Goal: Task Accomplishment & Management: Manage account settings

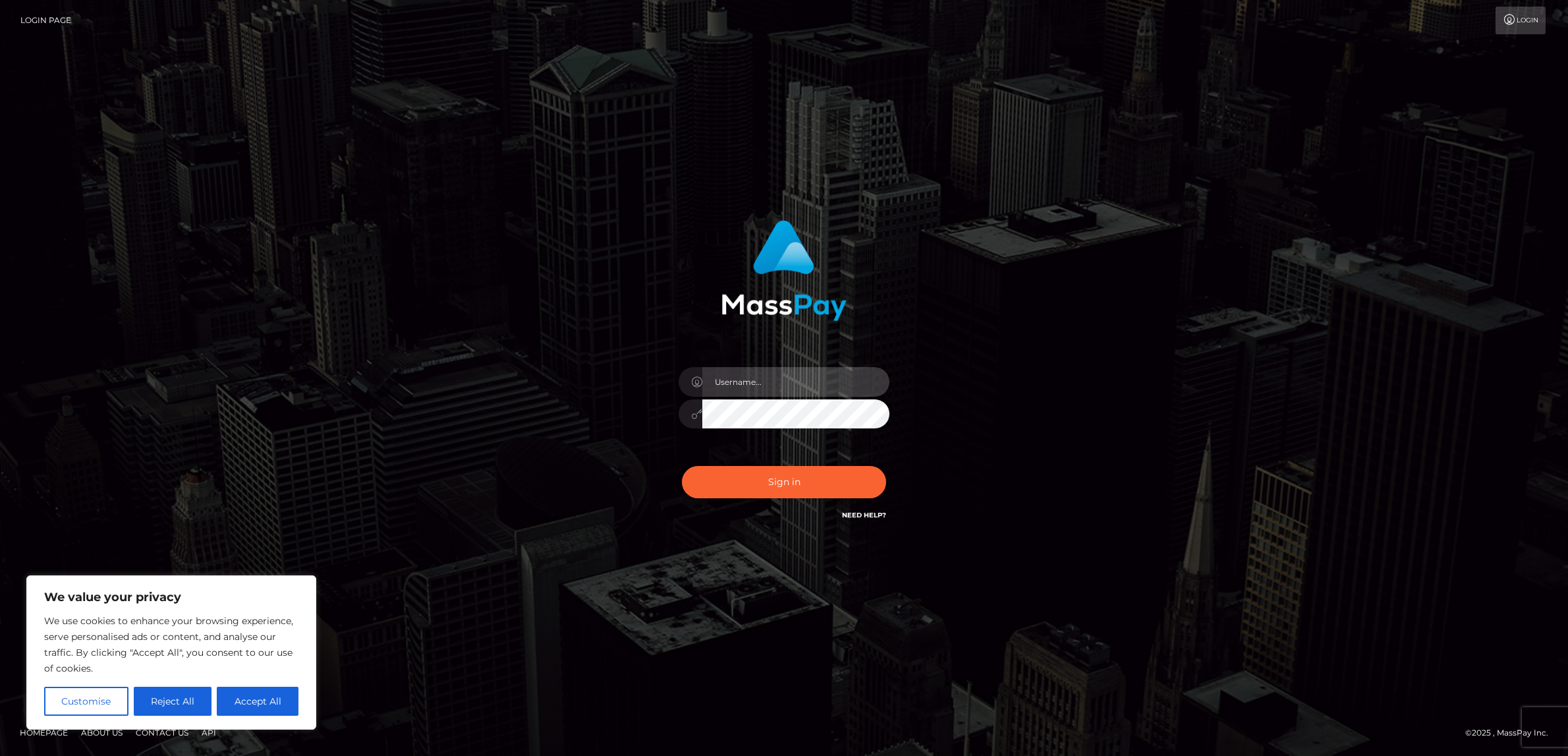
type input "alexism"
click at [761, 488] on button "Sign in" at bounding box center [784, 482] width 204 height 32
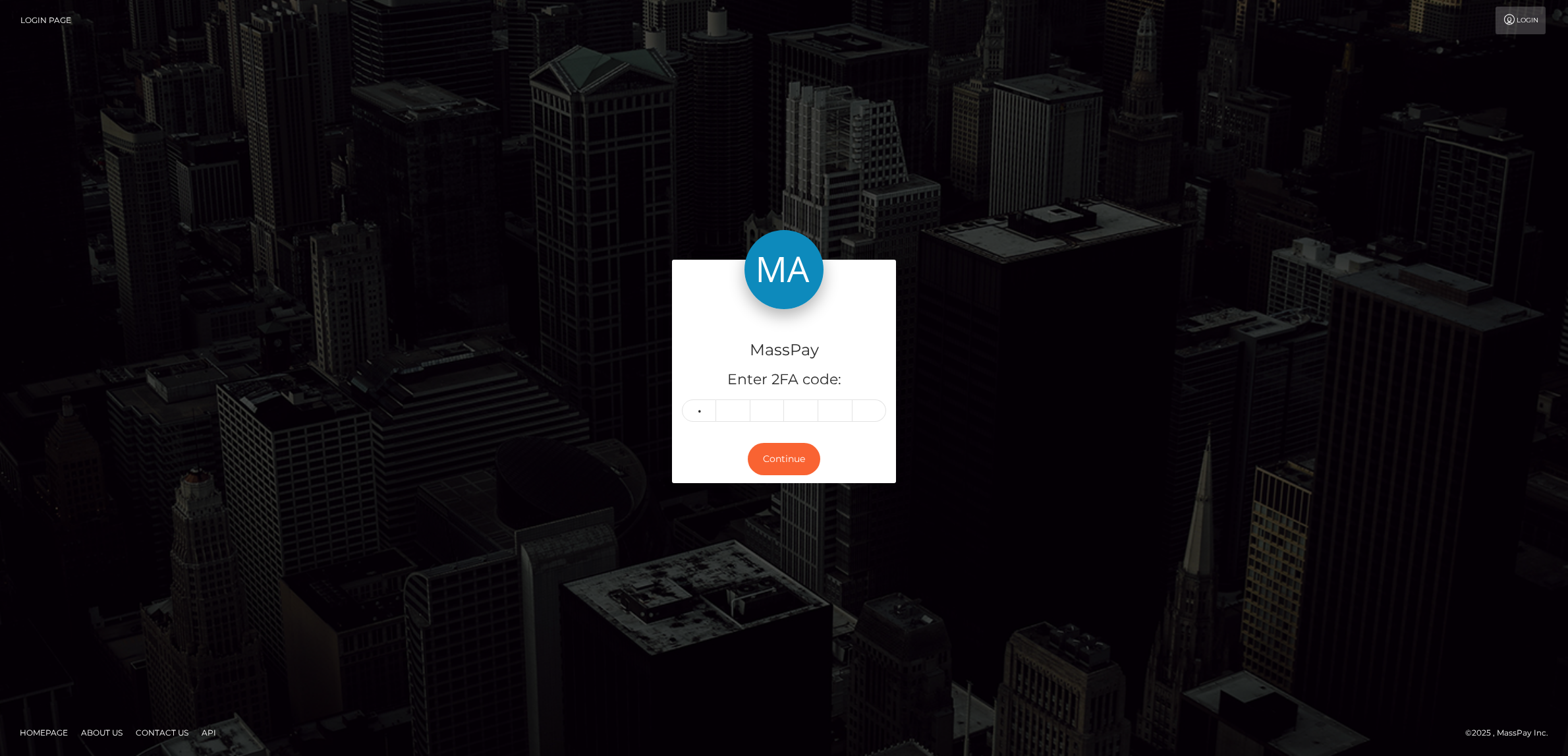
type input "0"
type input "6"
type input "4"
type input "0"
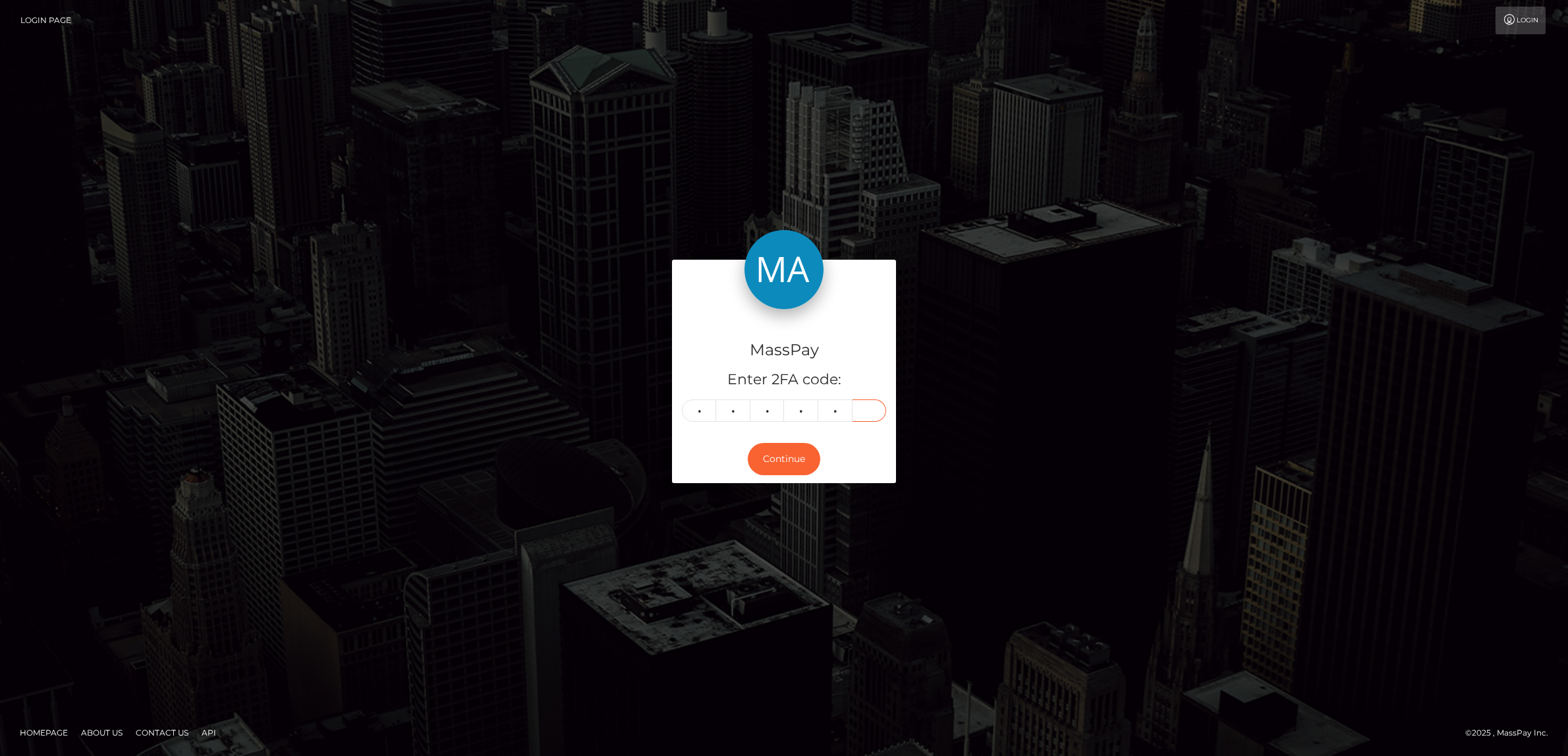
type input "1"
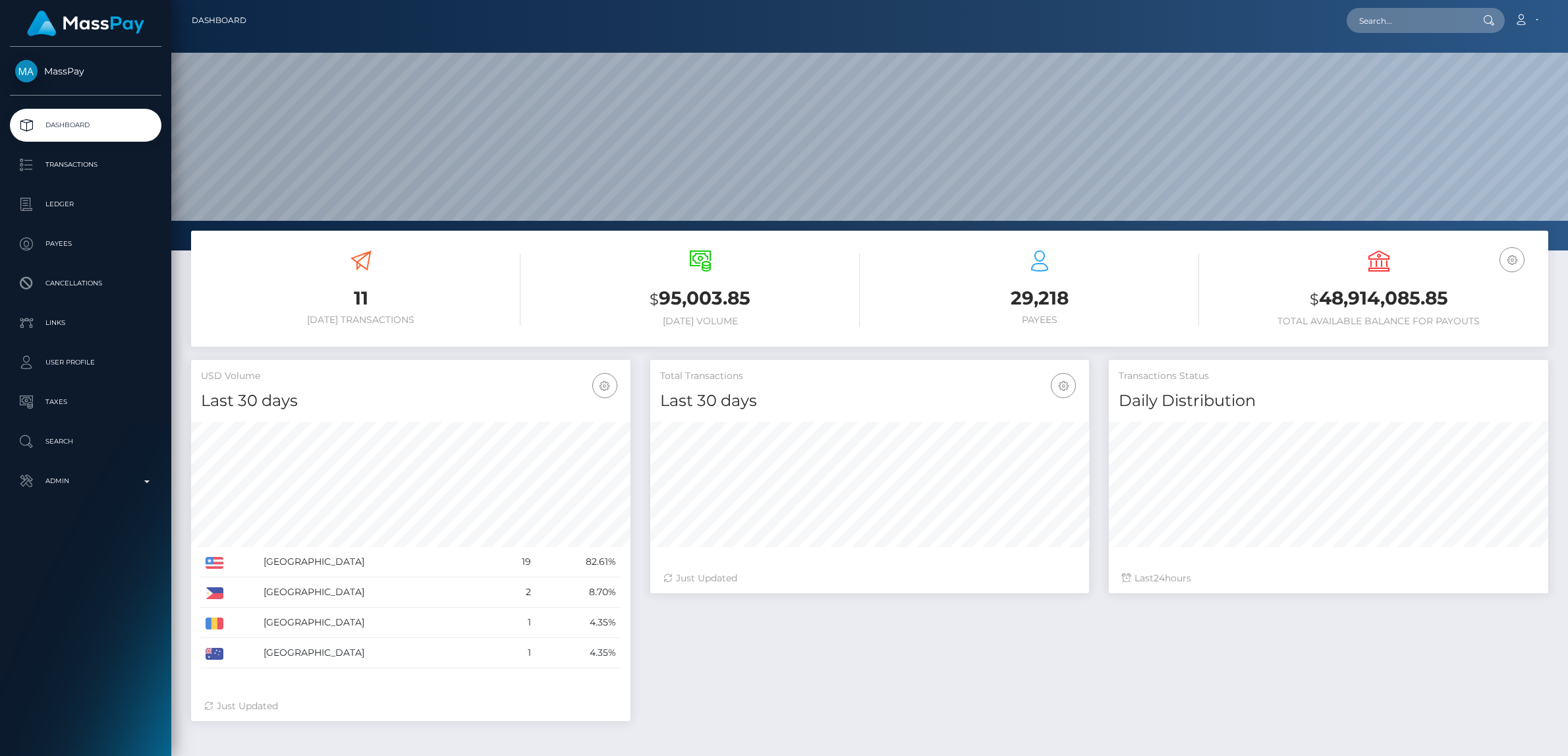
scroll to position [233, 440]
click at [1399, 23] on input "text" at bounding box center [1409, 21] width 124 height 25
paste input "[EMAIL_ADDRESS][DOMAIN_NAME]"
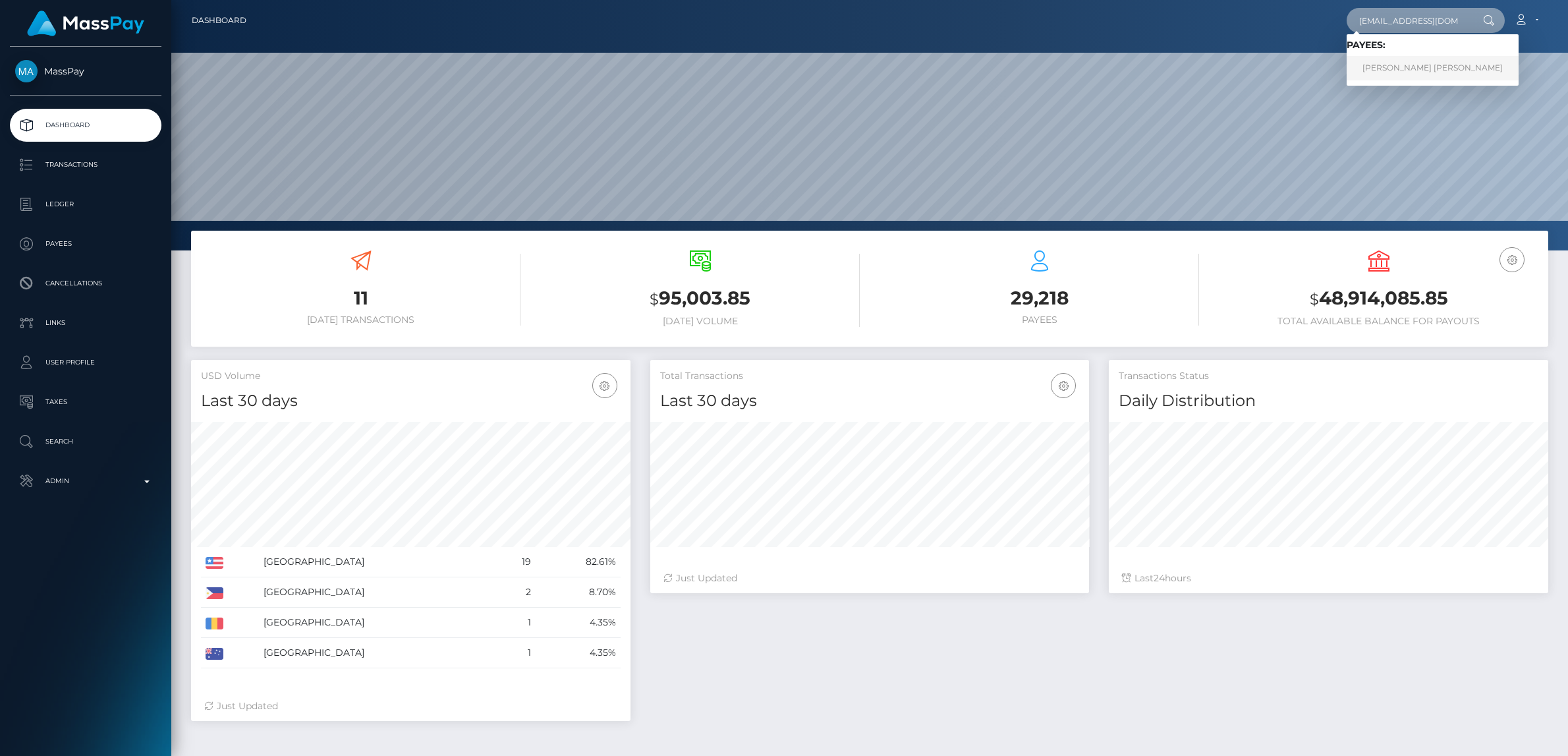
type input "[EMAIL_ADDRESS][DOMAIN_NAME]"
click at [1418, 67] on link "CHRISTIAN JAMES TSAI" at bounding box center [1433, 68] width 172 height 25
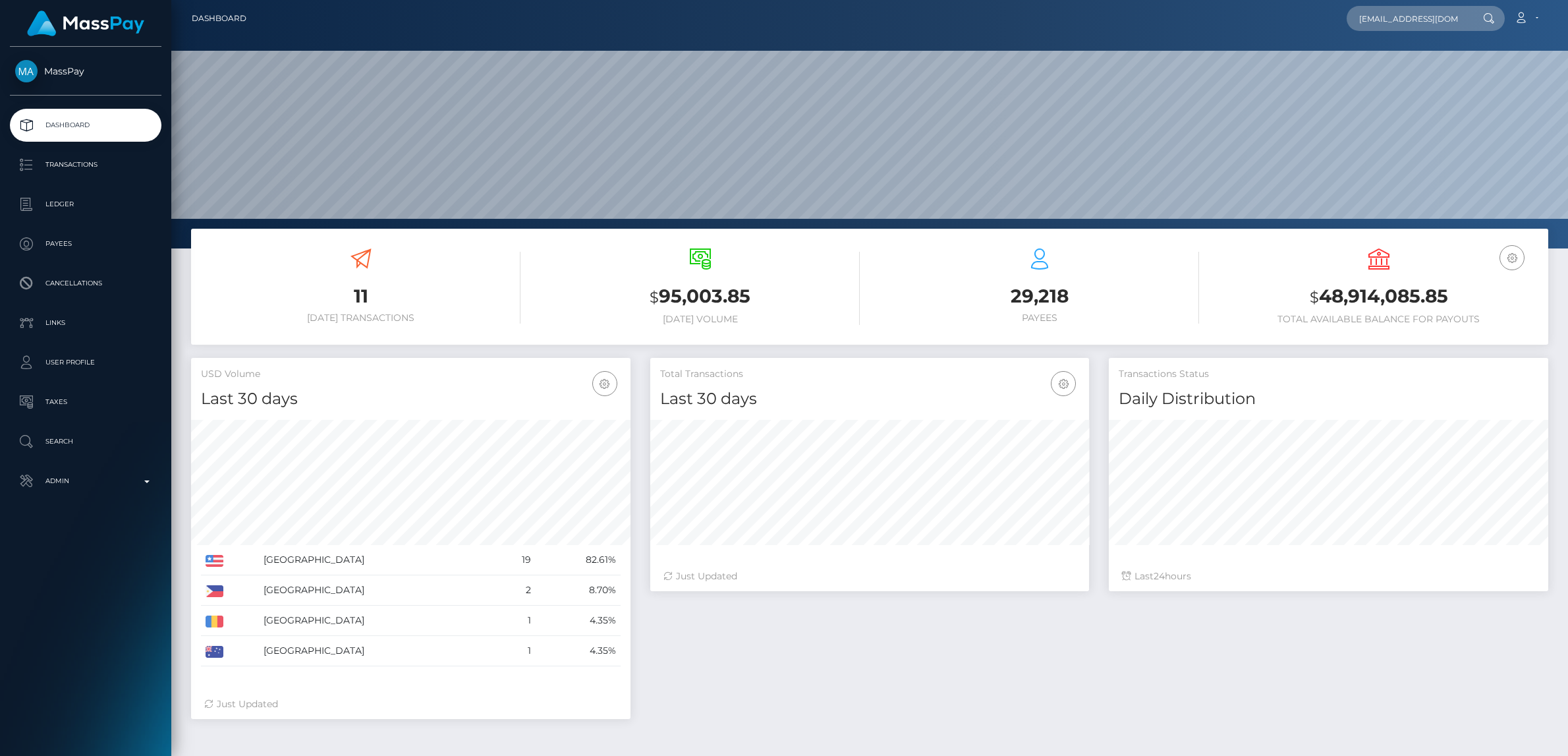
scroll to position [1, 0]
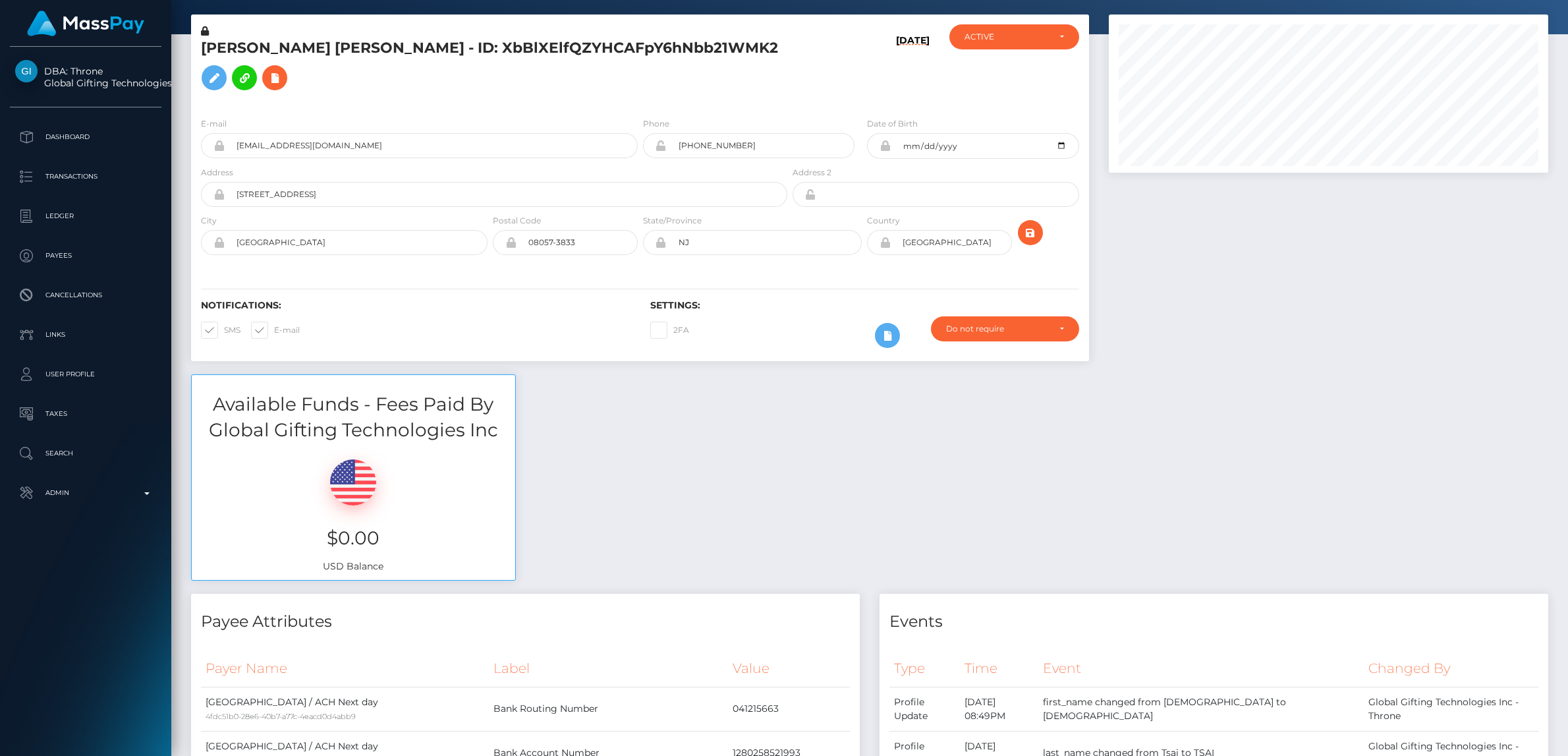
scroll to position [58, 0]
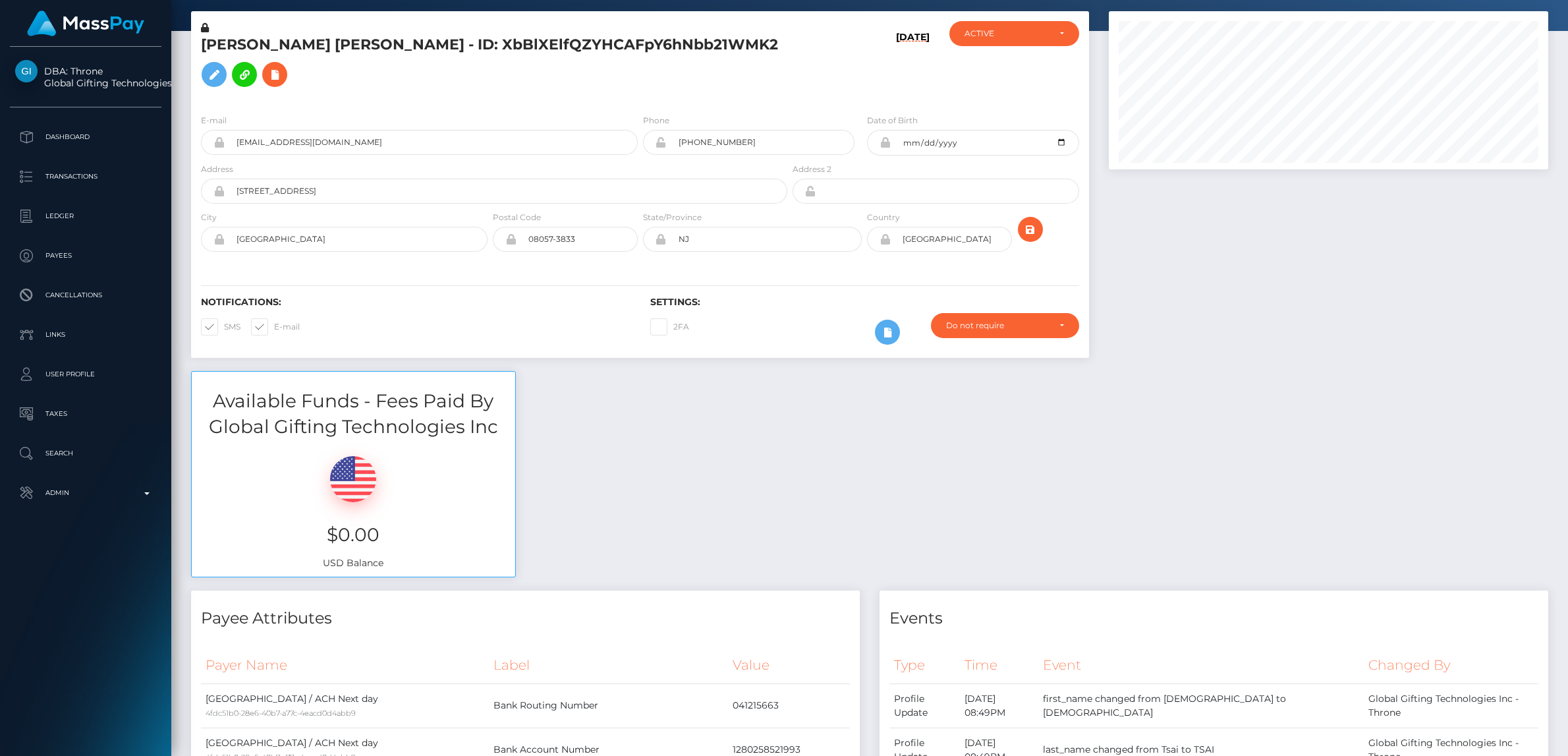
click at [224, 322] on span at bounding box center [224, 326] width 0 height 10
click at [224, 318] on input "SMS" at bounding box center [228, 322] width 9 height 9
checkbox input "false"
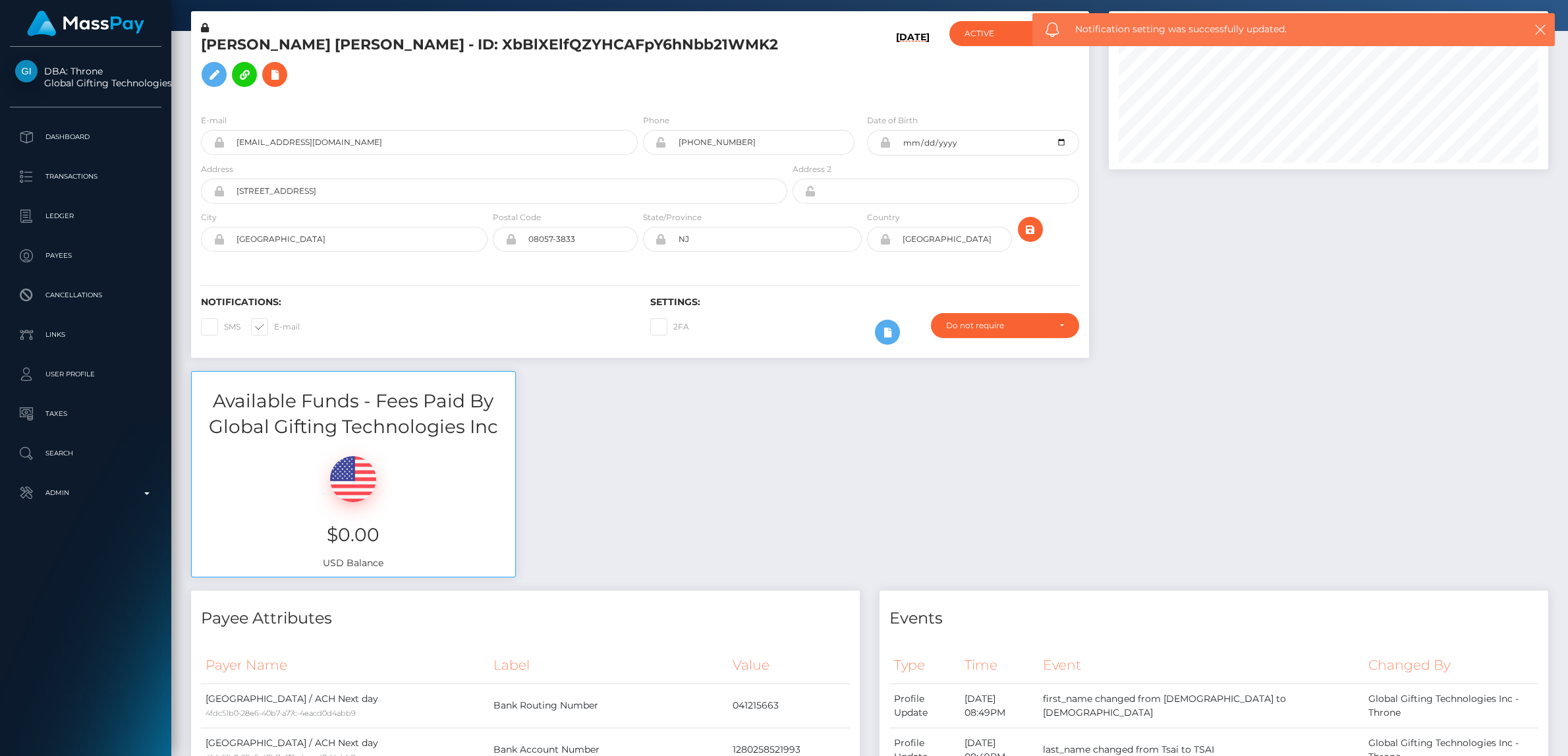
click at [274, 322] on span at bounding box center [274, 326] width 0 height 10
click at [274, 318] on input "E-mail" at bounding box center [278, 322] width 9 height 9
checkbox input "false"
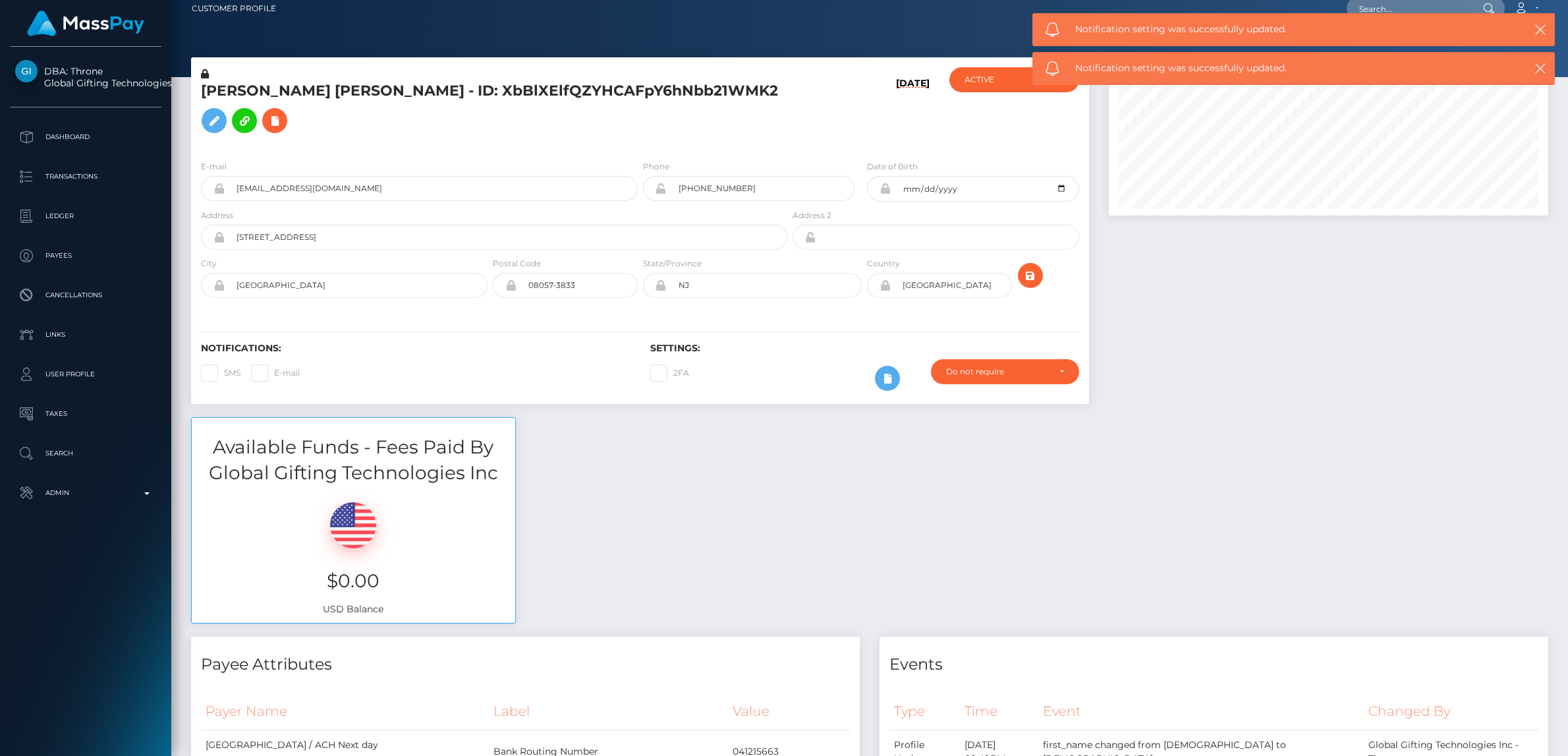
scroll to position [0, 0]
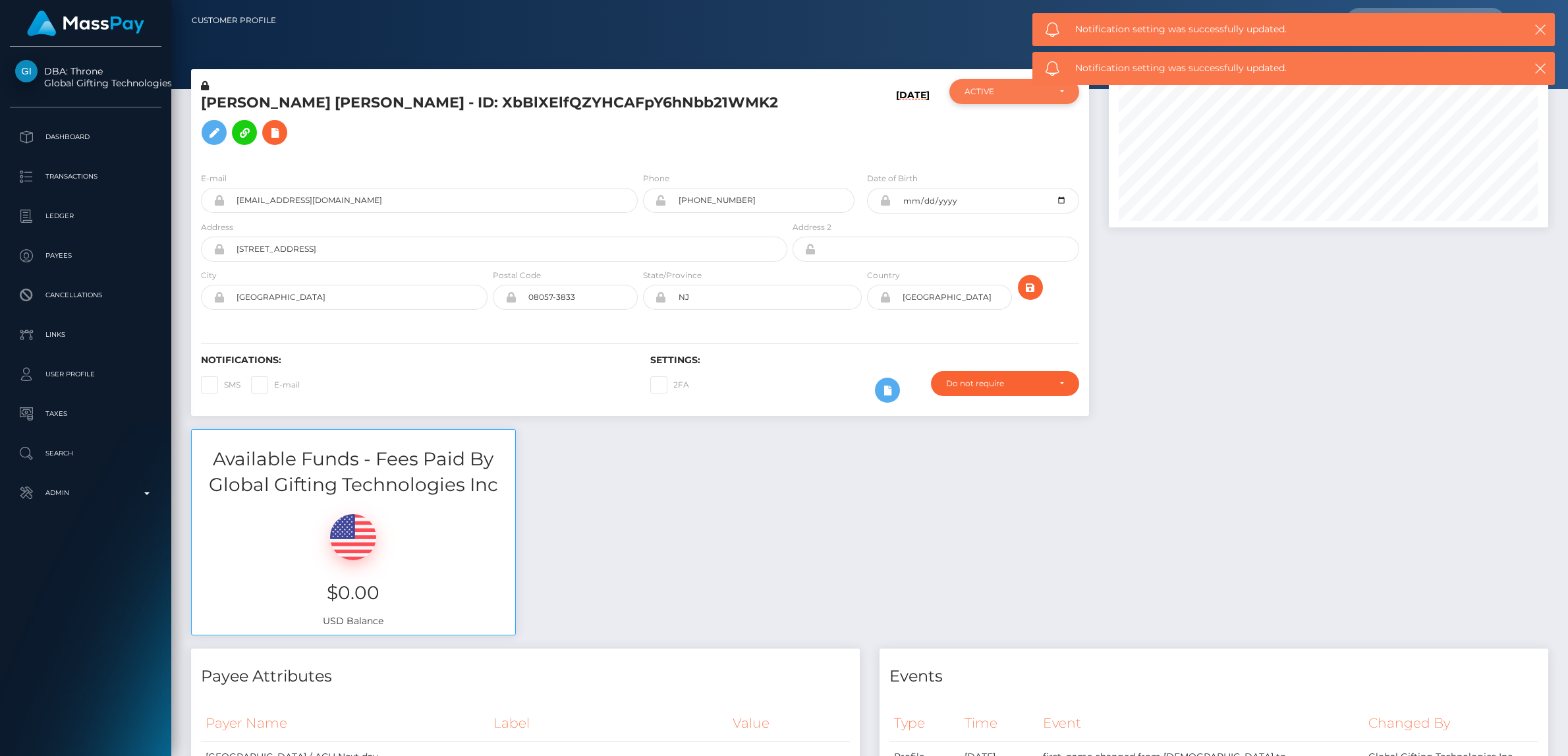
click at [1018, 93] on div "ACTIVE" at bounding box center [1007, 91] width 84 height 11
click at [1010, 185] on link "CLOSED" at bounding box center [1014, 183] width 130 height 25
select select "CLOSED"
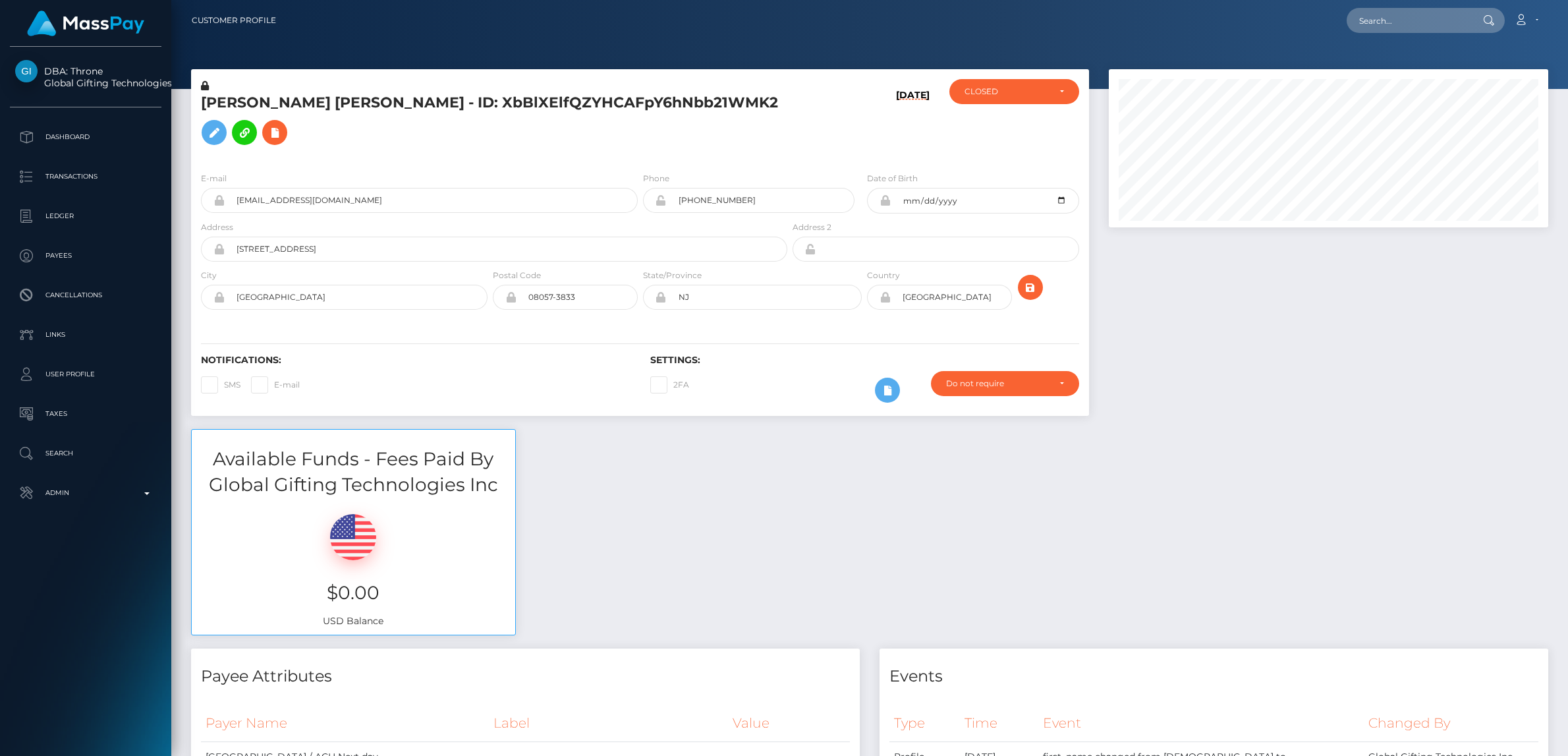
click at [202, 86] on icon at bounding box center [205, 85] width 8 height 9
click at [222, 125] on icon at bounding box center [214, 133] width 16 height 17
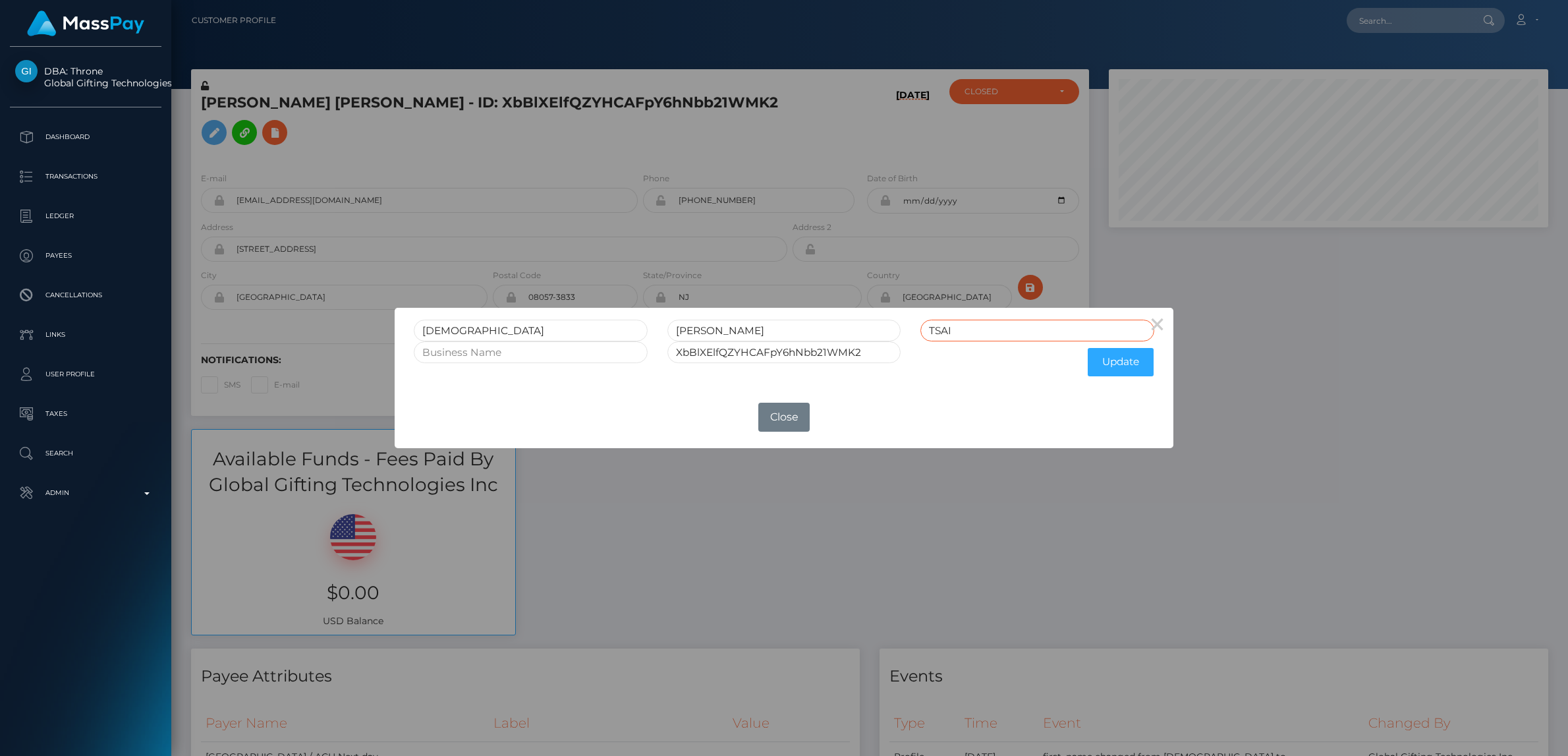
click at [1060, 330] on input "TSAI" at bounding box center [1037, 330] width 234 height 22
type input "TSAI CLOSED"
click at [873, 352] on input "XbBlXElfQZYHCAFpY6hNbb21WMK2" at bounding box center [784, 352] width 234 height 22
type input "XbBlXElfQZYHCAFpY6hNbb21WMK2 CLOSED"
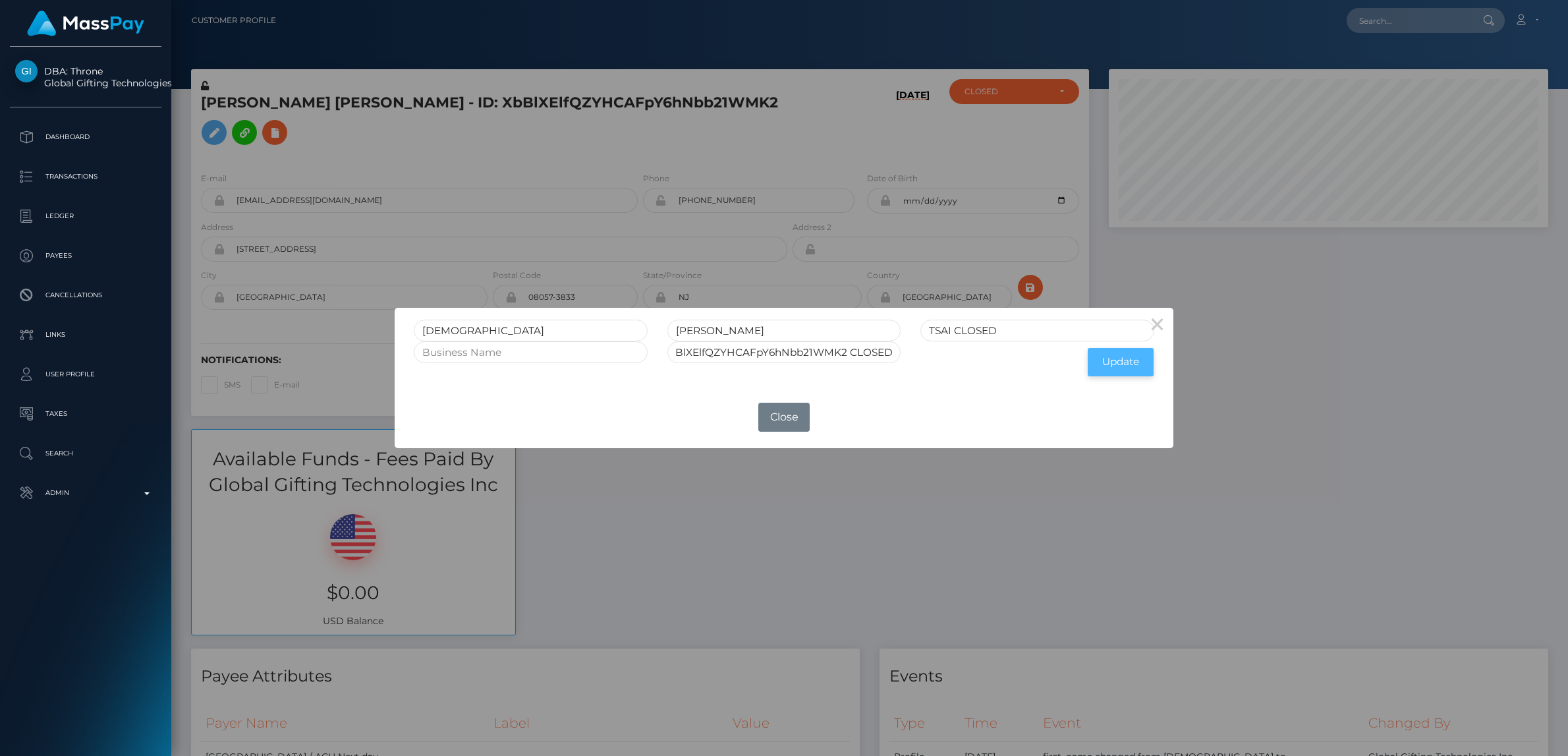
click at [1112, 360] on button "Update" at bounding box center [1120, 362] width 66 height 28
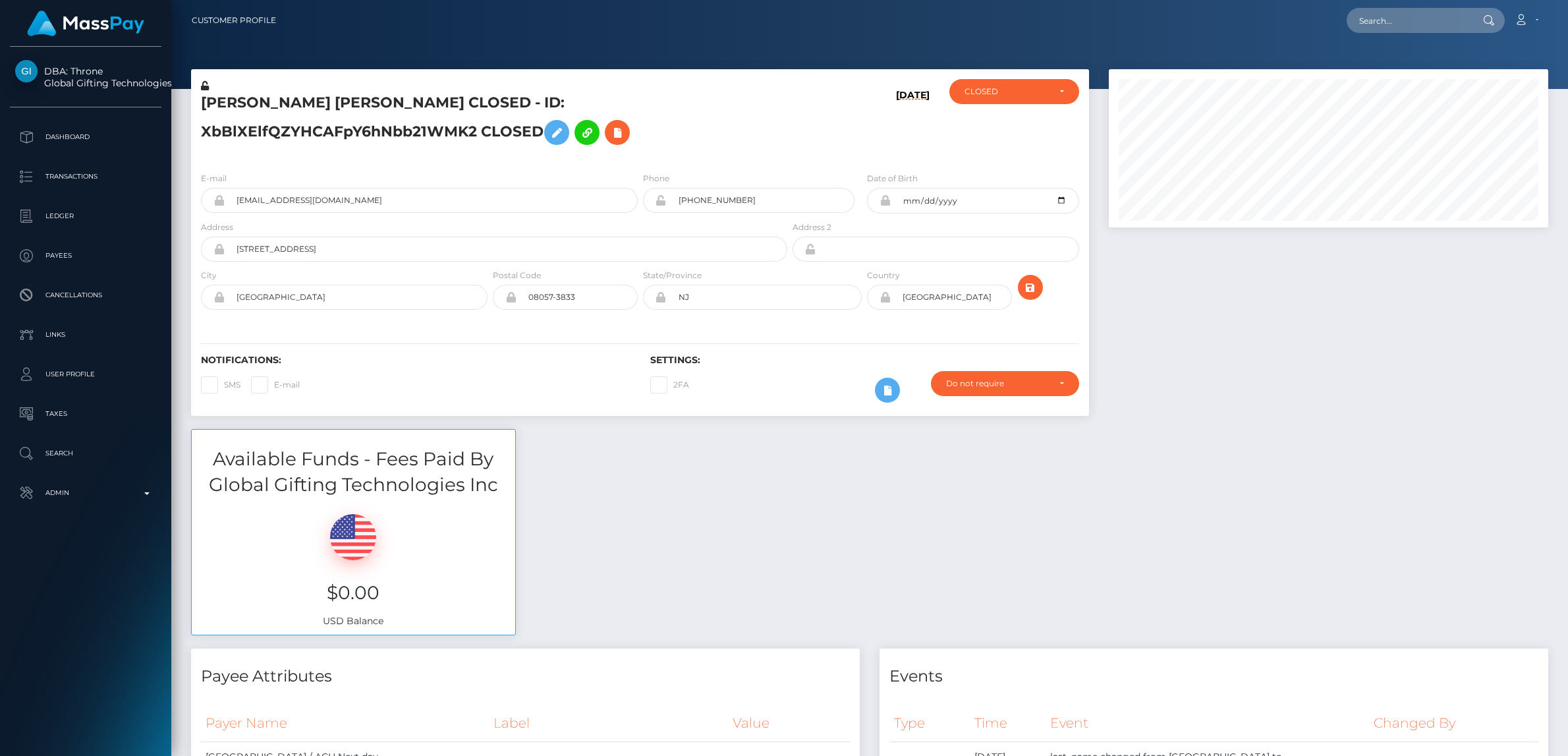
scroll to position [158, 440]
click at [205, 89] on icon at bounding box center [205, 85] width 8 height 9
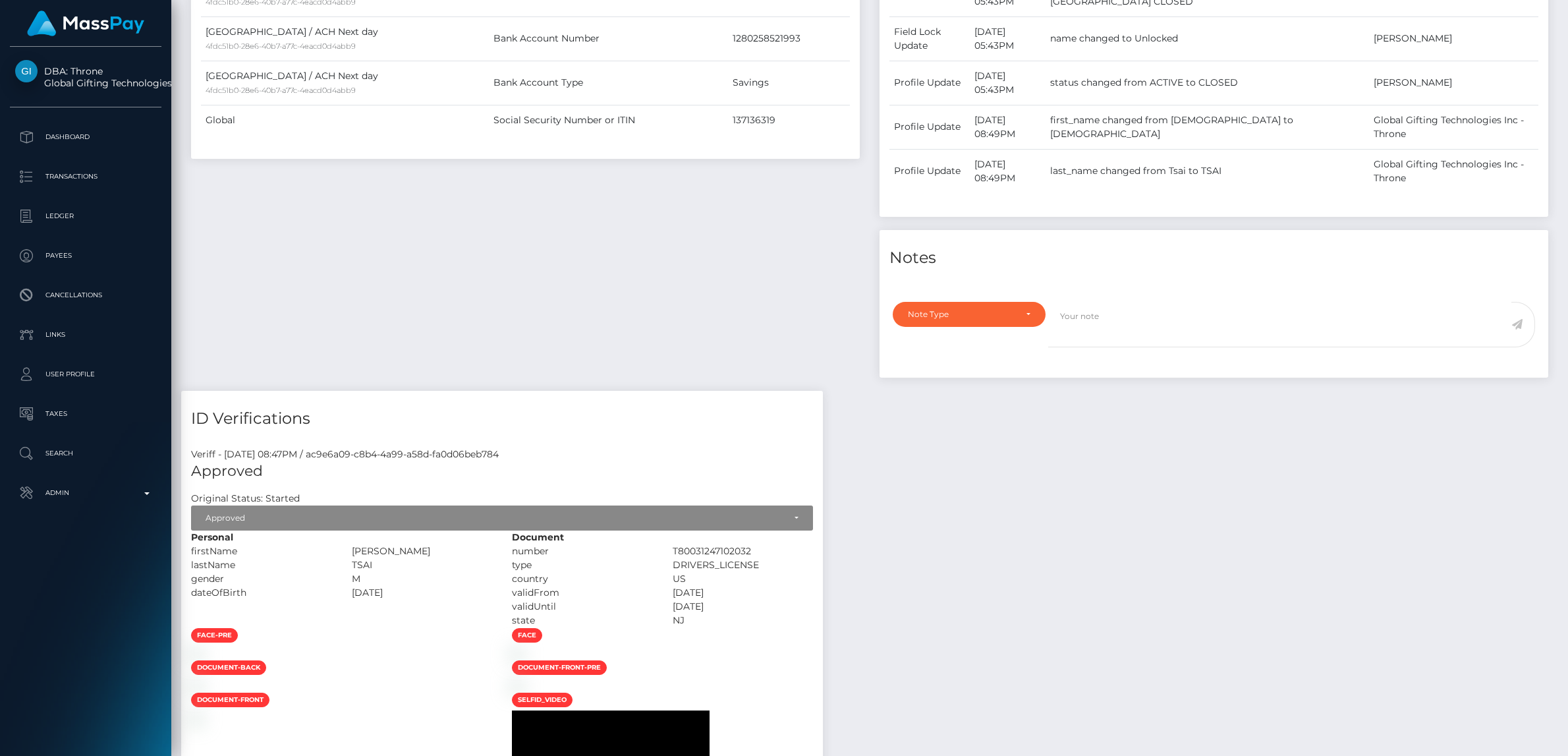
scroll to position [795, 0]
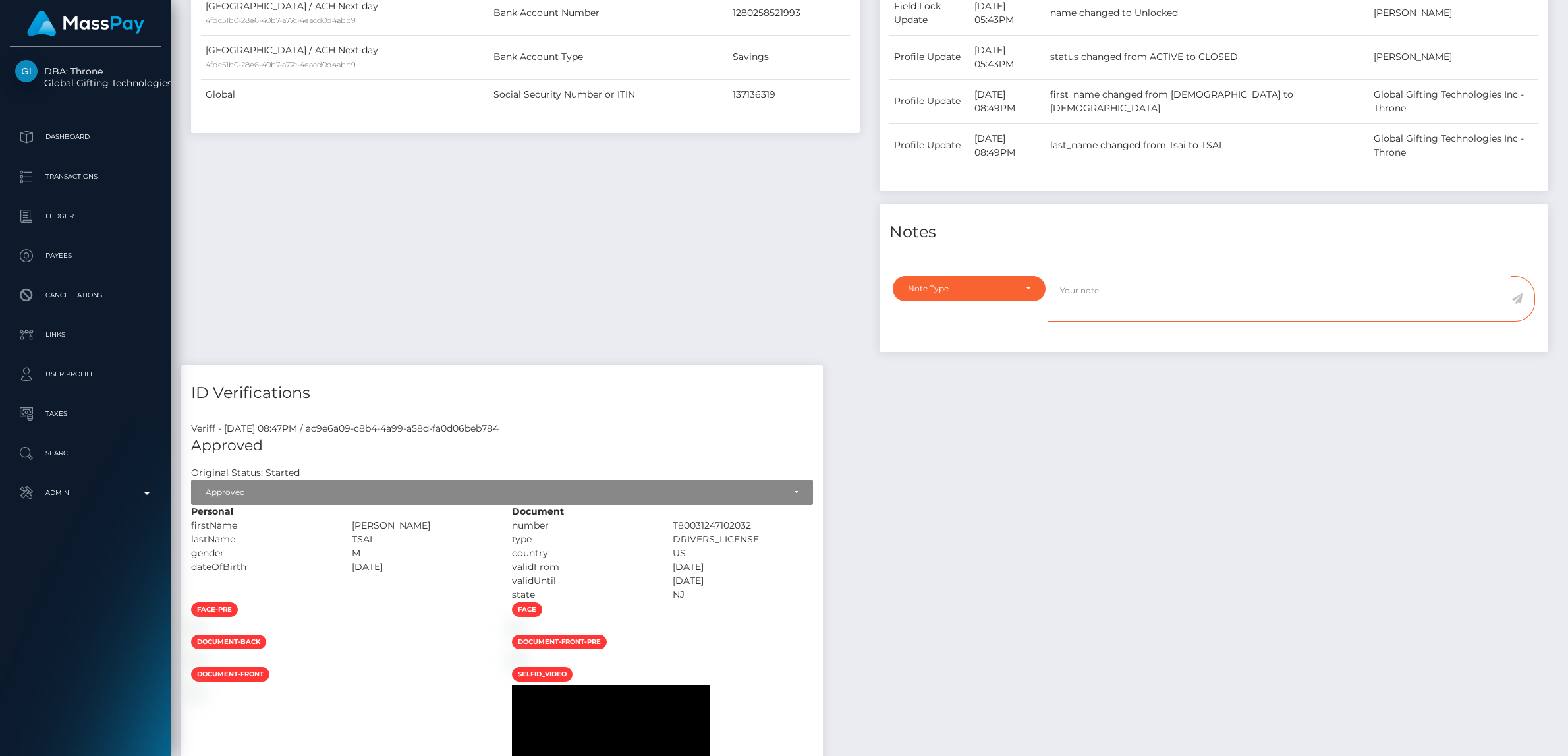
click at [1102, 276] on textarea at bounding box center [1280, 299] width 463 height 45
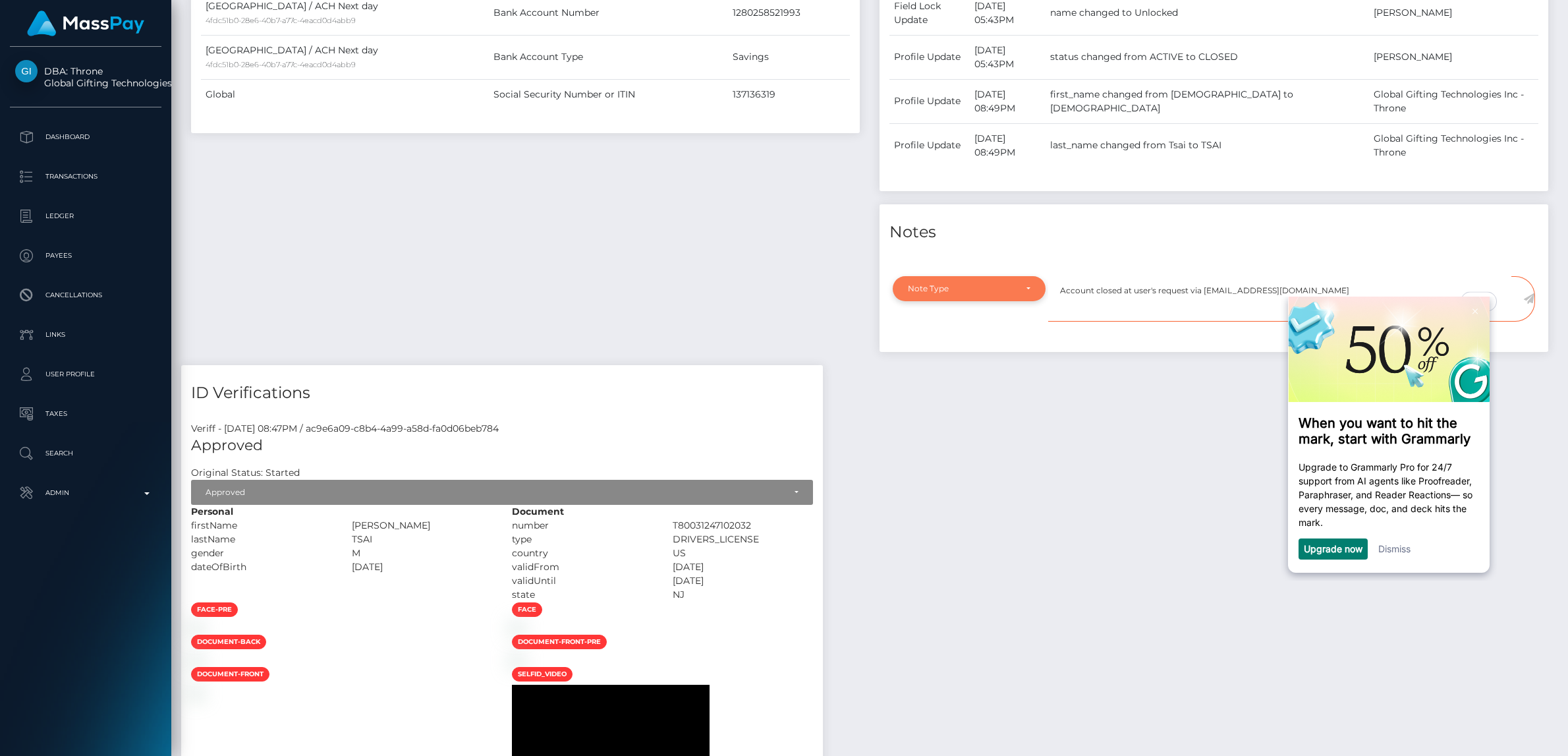
type textarea "Account closed at user's request via [EMAIL_ADDRESS][DOMAIN_NAME]"
click at [910, 276] on div "Note Type" at bounding box center [969, 289] width 153 height 25
click at [934, 401] on span "General" at bounding box center [923, 407] width 30 height 12
select select "GENERAL"
click at [1476, 308] on img at bounding box center [1475, 310] width 5 height 6
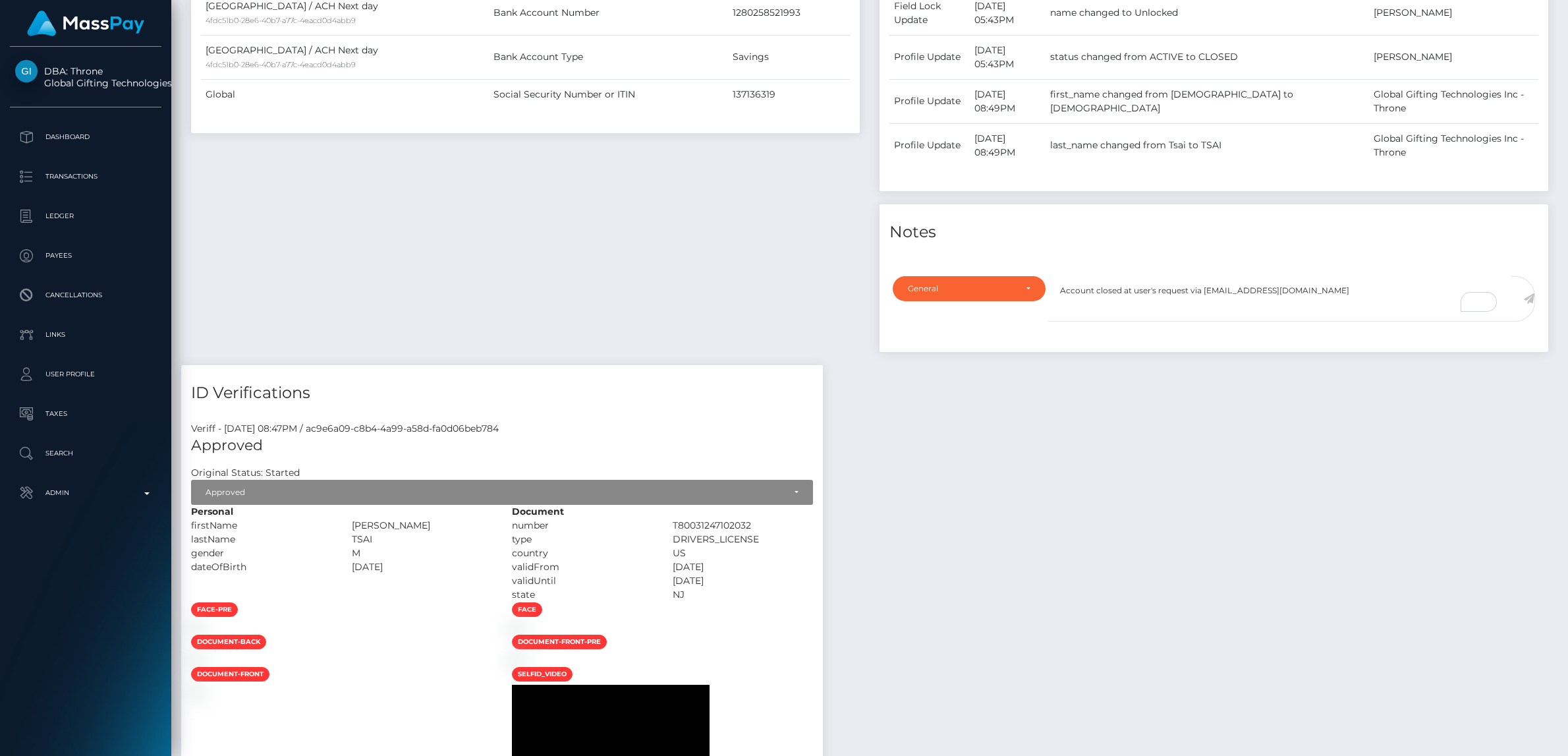
click at [1530, 293] on icon at bounding box center [1529, 298] width 11 height 11
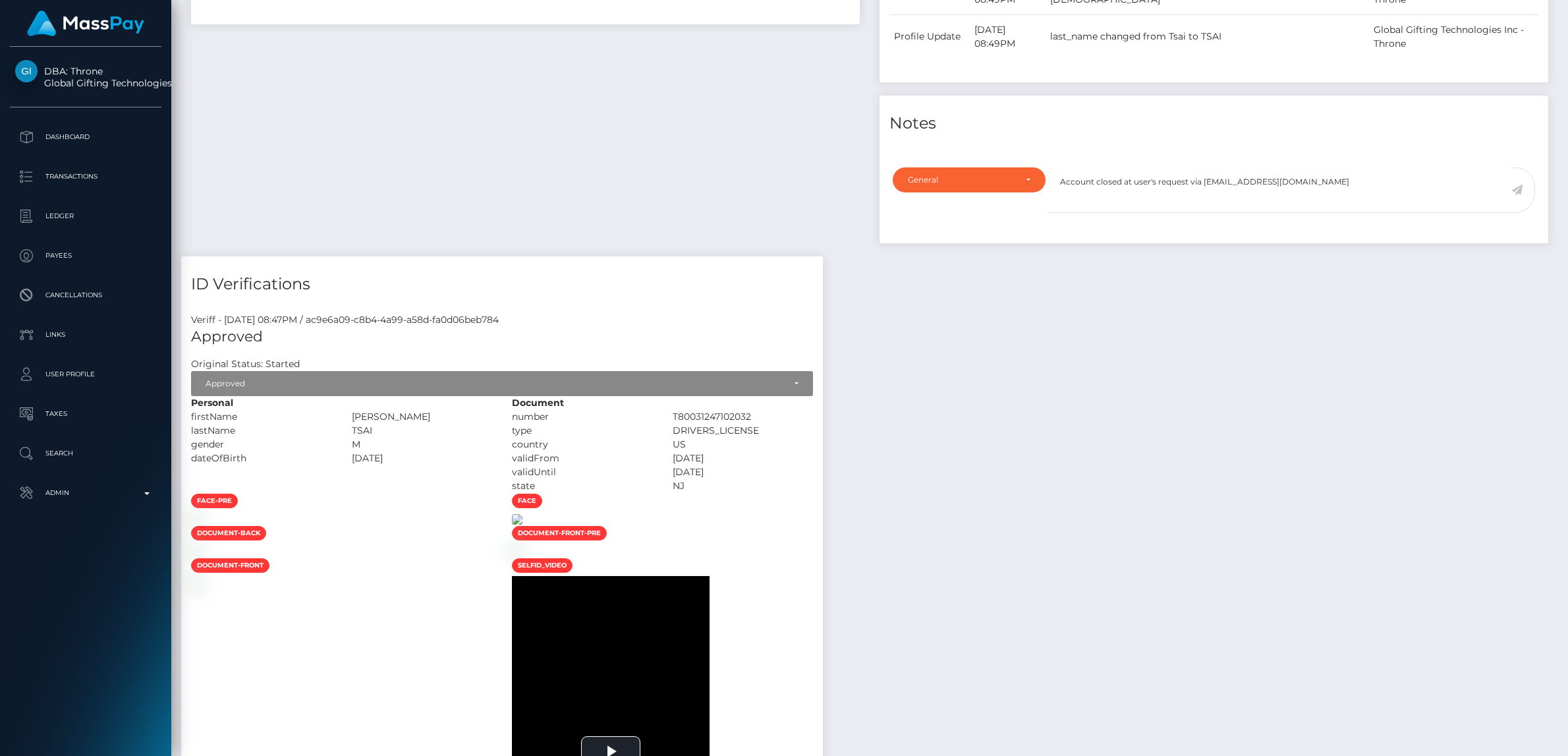
scroll to position [933, 0]
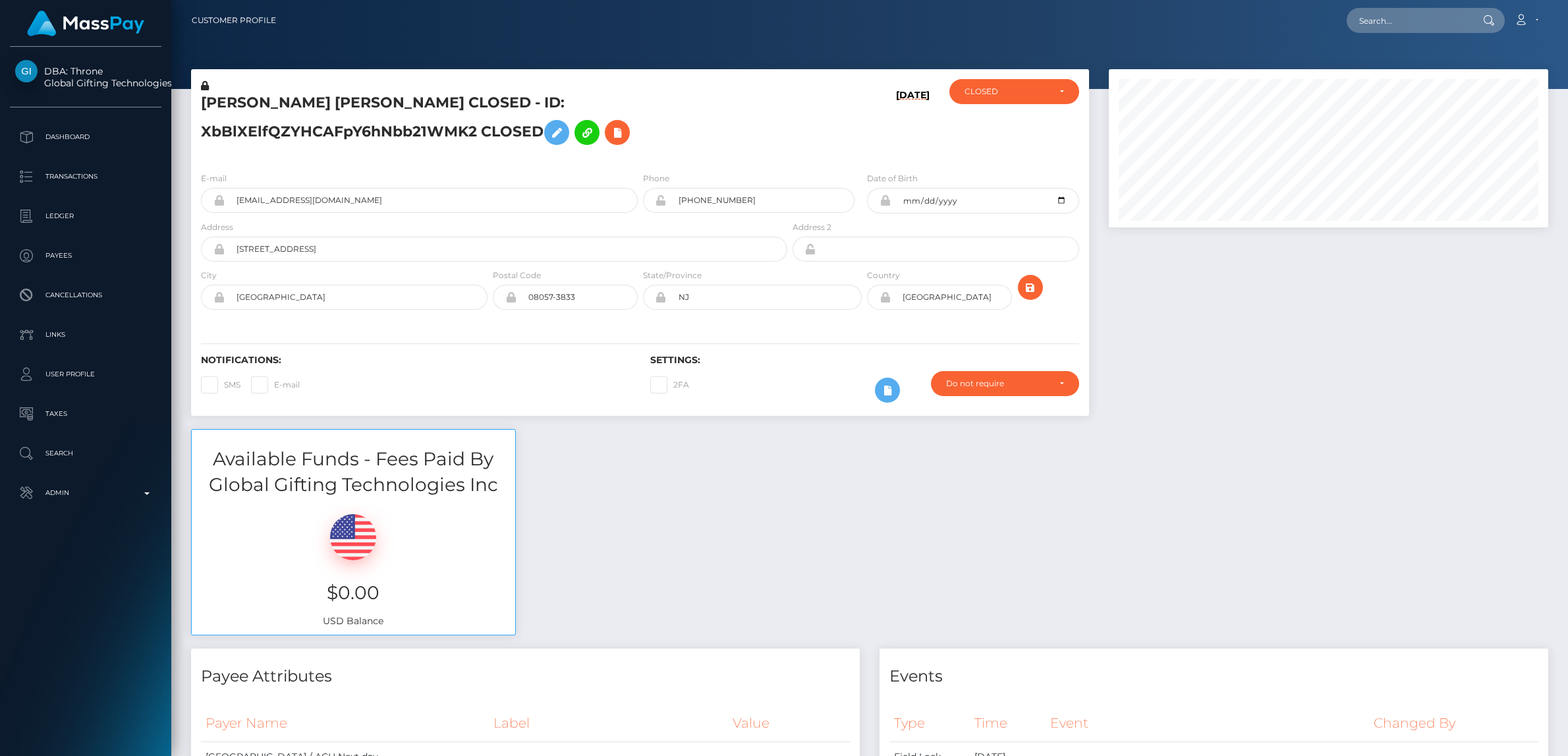
scroll to position [158, 440]
click at [1401, 22] on input "text" at bounding box center [1409, 21] width 124 height 25
paste input "[PERSON_NAME][EMAIL_ADDRESS][PERSON_NAME][DOMAIN_NAME]"
type input "[PERSON_NAME][EMAIL_ADDRESS][PERSON_NAME][DOMAIN_NAME]"
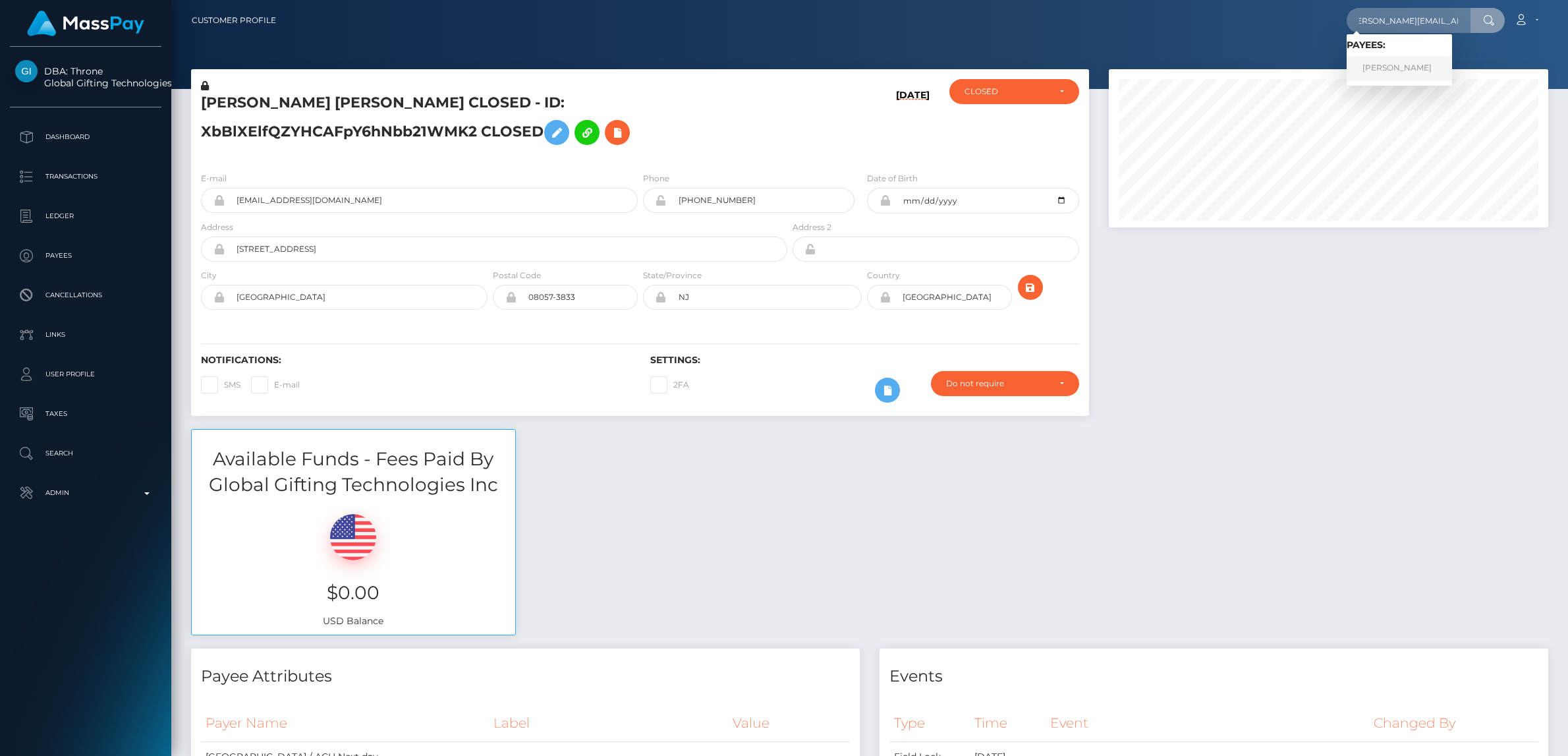
click at [1407, 67] on link "JOSEF DENGG" at bounding box center [1399, 68] width 105 height 25
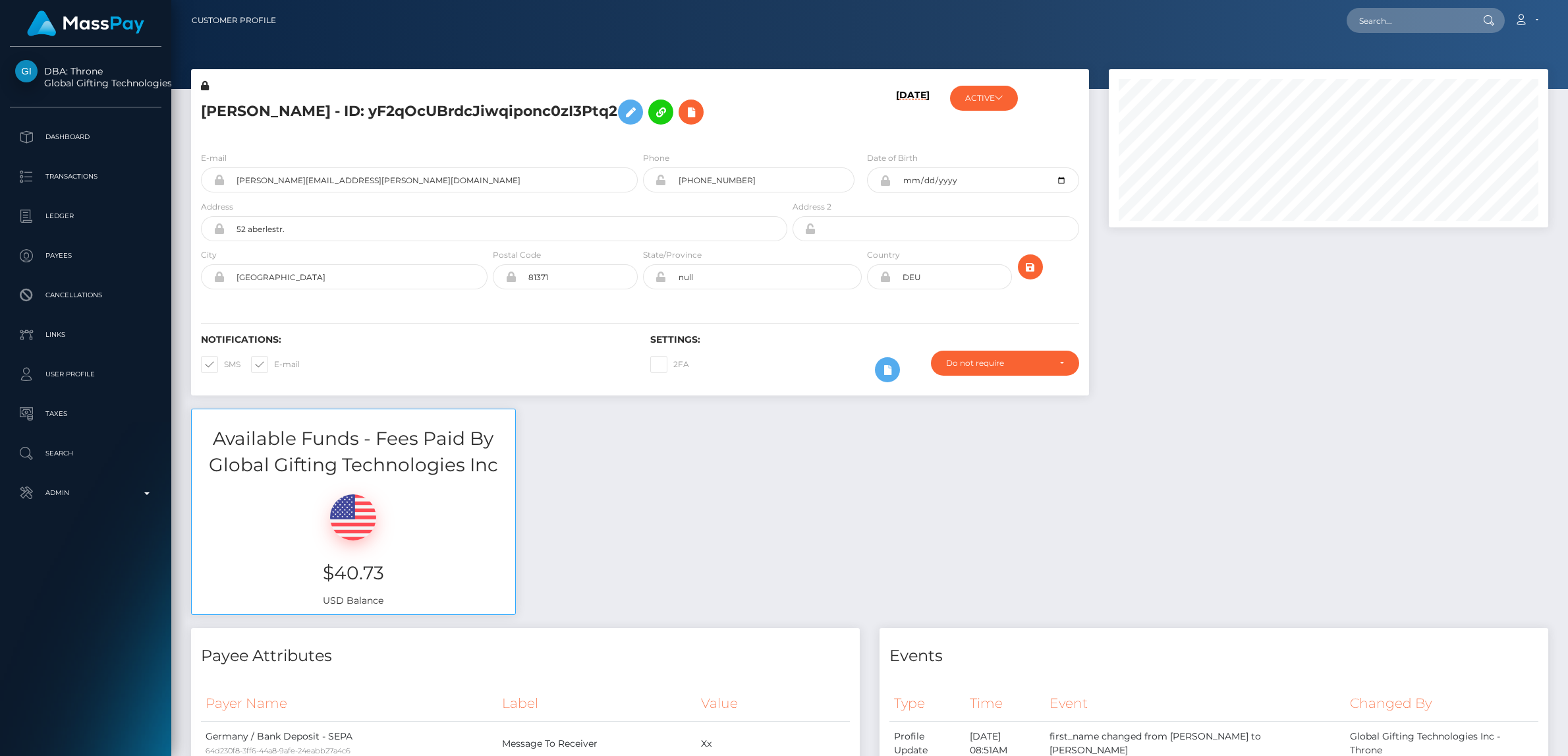
scroll to position [158, 440]
click at [224, 365] on span at bounding box center [224, 364] width 0 height 10
click at [224, 364] on input "SMS" at bounding box center [228, 360] width 9 height 9
checkbox input "false"
click at [274, 366] on span at bounding box center [274, 364] width 0 height 10
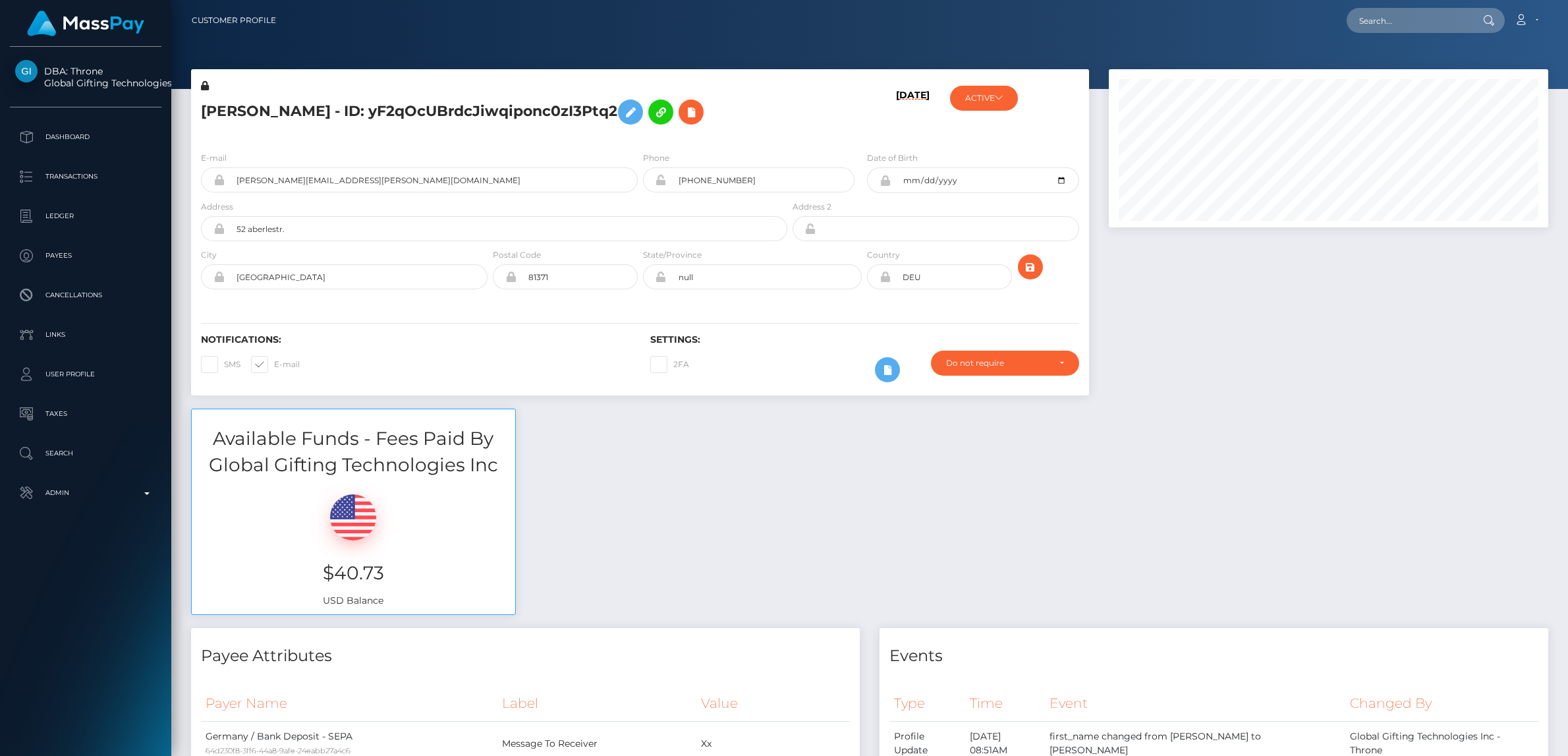
click at [274, 364] on input "E-mail" at bounding box center [278, 360] width 9 height 9
checkbox input "false"
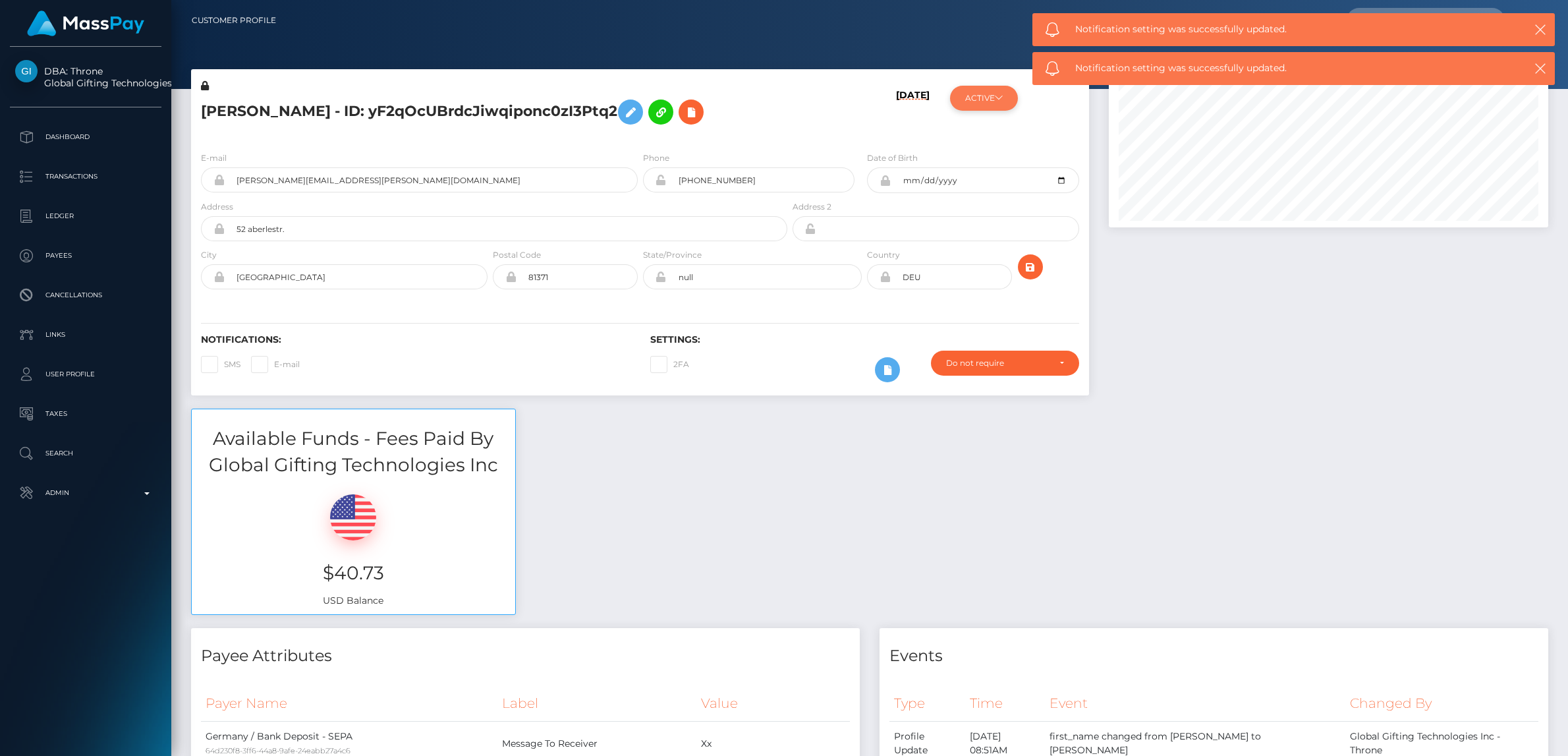
click at [994, 103] on button "ACTIVE" at bounding box center [984, 98] width 68 height 25
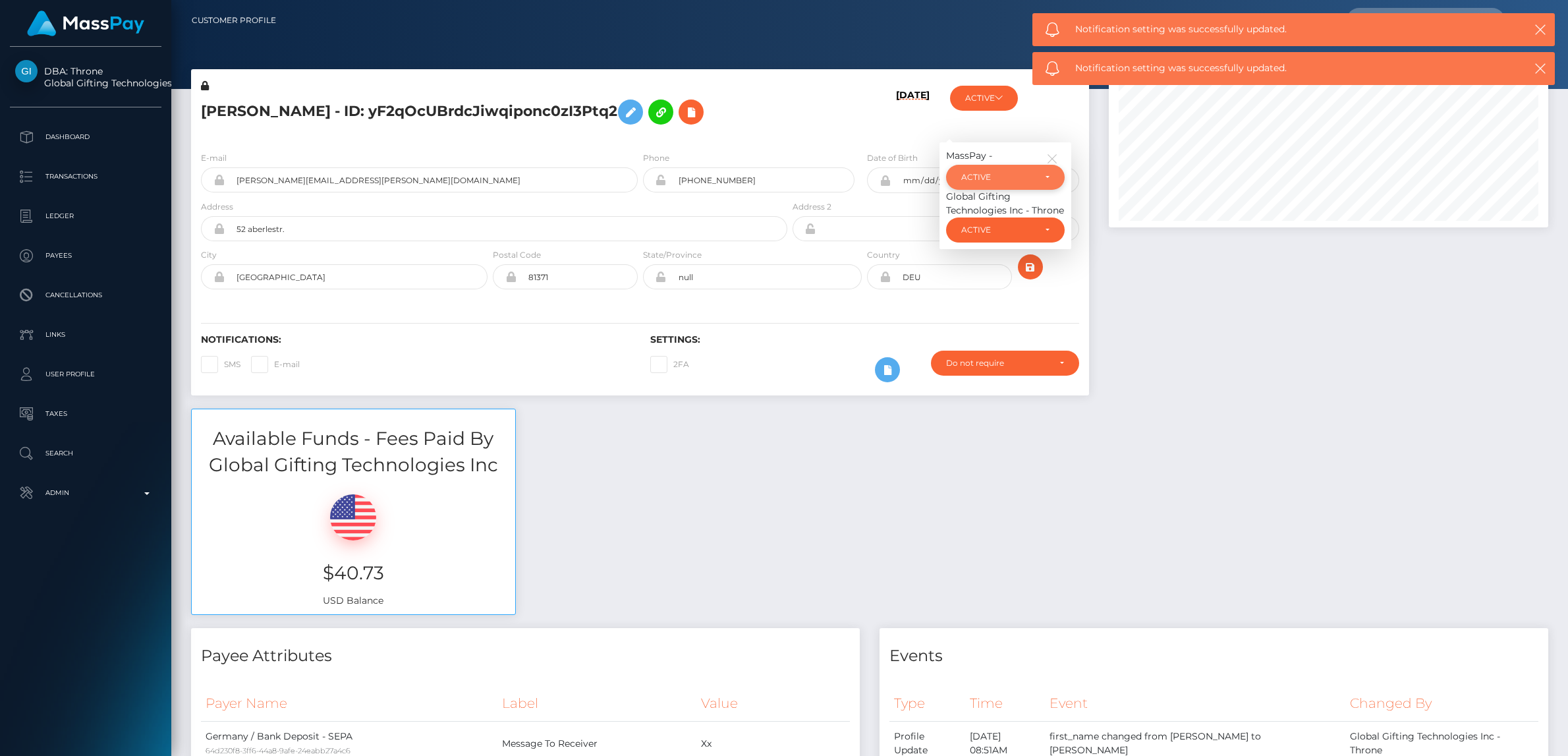
click at [994, 178] on div "ACTIVE" at bounding box center [998, 177] width 73 height 11
click at [996, 264] on link "CLOSED" at bounding box center [1006, 268] width 119 height 25
select select "CLOSED"
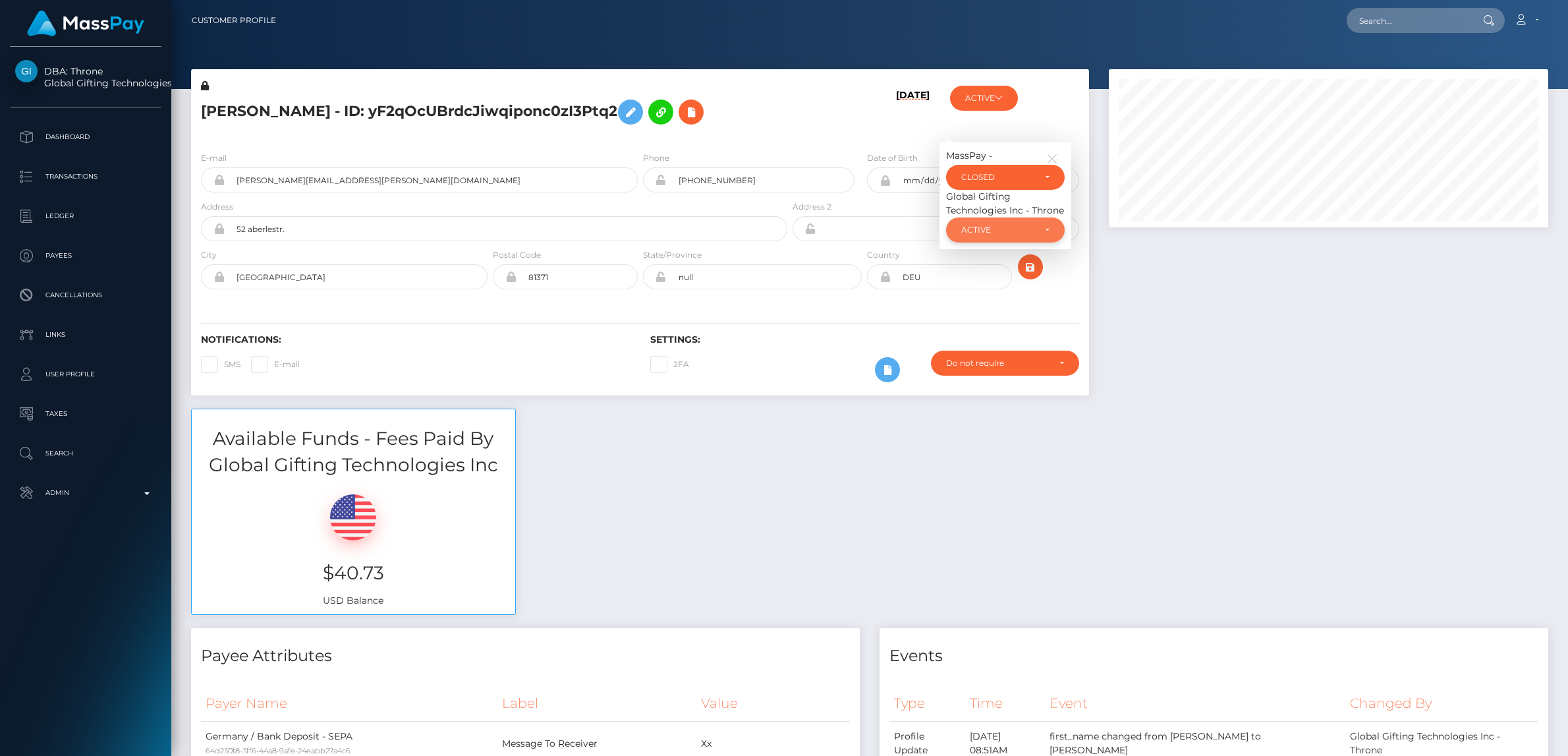
click at [1004, 231] on div "ACTIVE" at bounding box center [998, 230] width 73 height 11
click at [983, 324] on span "CLOSED" at bounding box center [979, 321] width 33 height 12
select select "CLOSED"
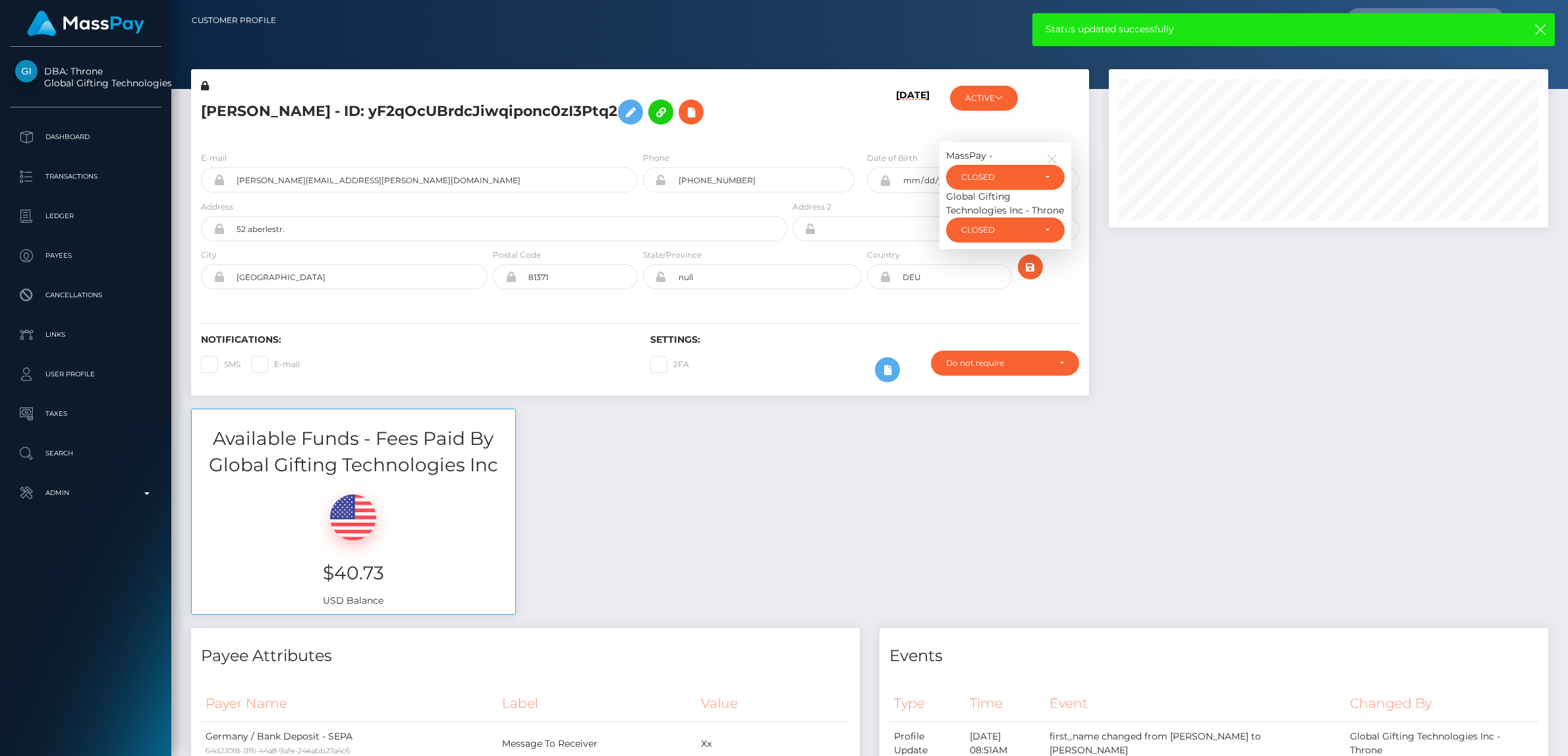
click at [522, 143] on div "E-mail rita.t.stevens@gmail.com Phone 1969-06-20" at bounding box center [640, 222] width 898 height 161
click at [623, 110] on icon at bounding box center [631, 112] width 16 height 17
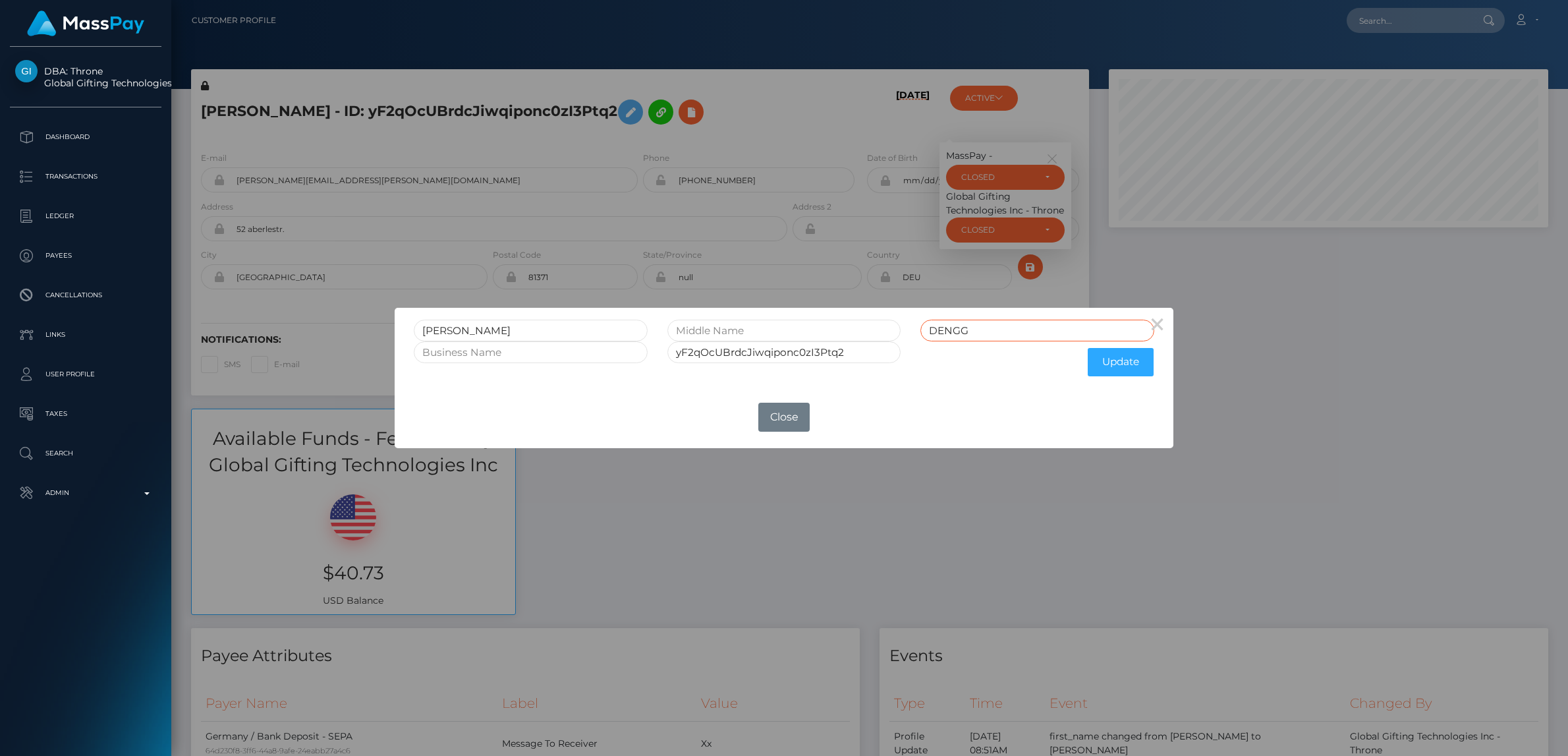
click at [979, 323] on input "DENGG" at bounding box center [1037, 330] width 234 height 22
click at [989, 329] on input "DENGG" at bounding box center [1037, 330] width 234 height 22
type input "DENGG CLOSED"
click at [868, 344] on input "yF2qOcUBrdcJiwqiponc0zI3Ptq2" at bounding box center [784, 352] width 234 height 22
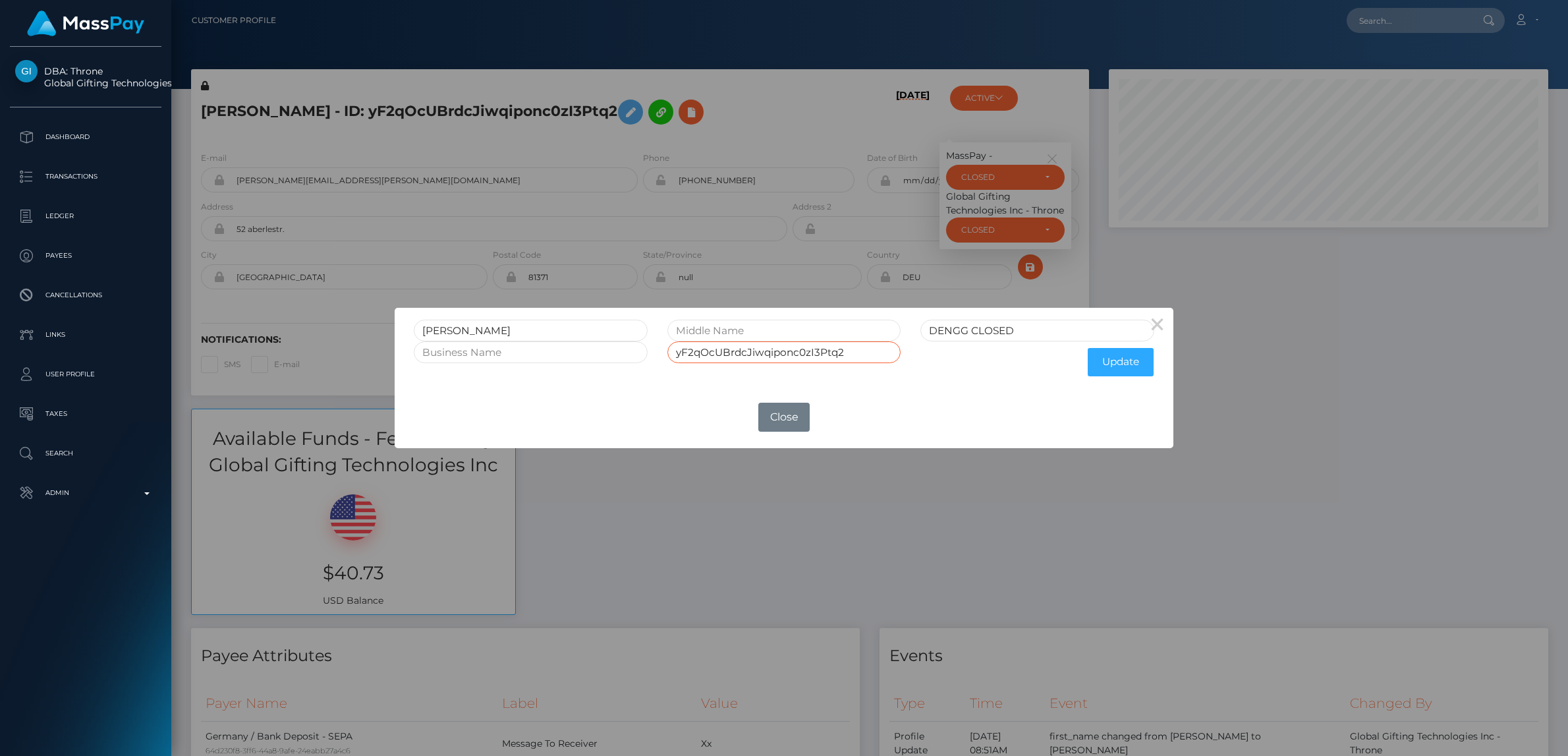
click at [869, 350] on input "yF2qOcUBrdcJiwqiponc0zI3Ptq2" at bounding box center [784, 352] width 234 height 22
type input "yF2qOcUBrdcJiwqiponc0zI3Ptq2 CLOSED"
click at [1101, 362] on button "Update" at bounding box center [1120, 362] width 66 height 28
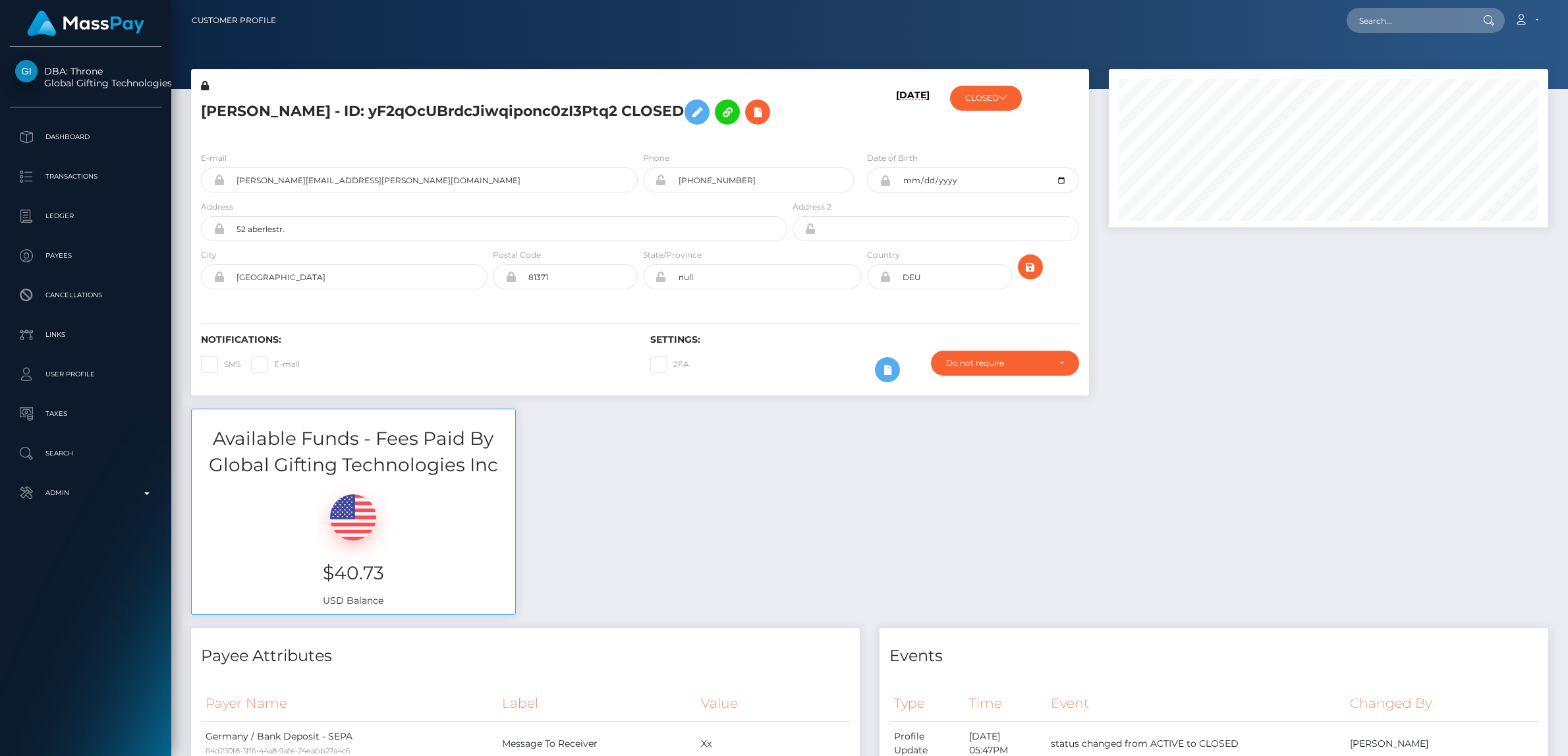
scroll to position [158, 440]
click at [206, 86] on icon at bounding box center [205, 85] width 8 height 9
click at [689, 108] on icon at bounding box center [697, 112] width 16 height 17
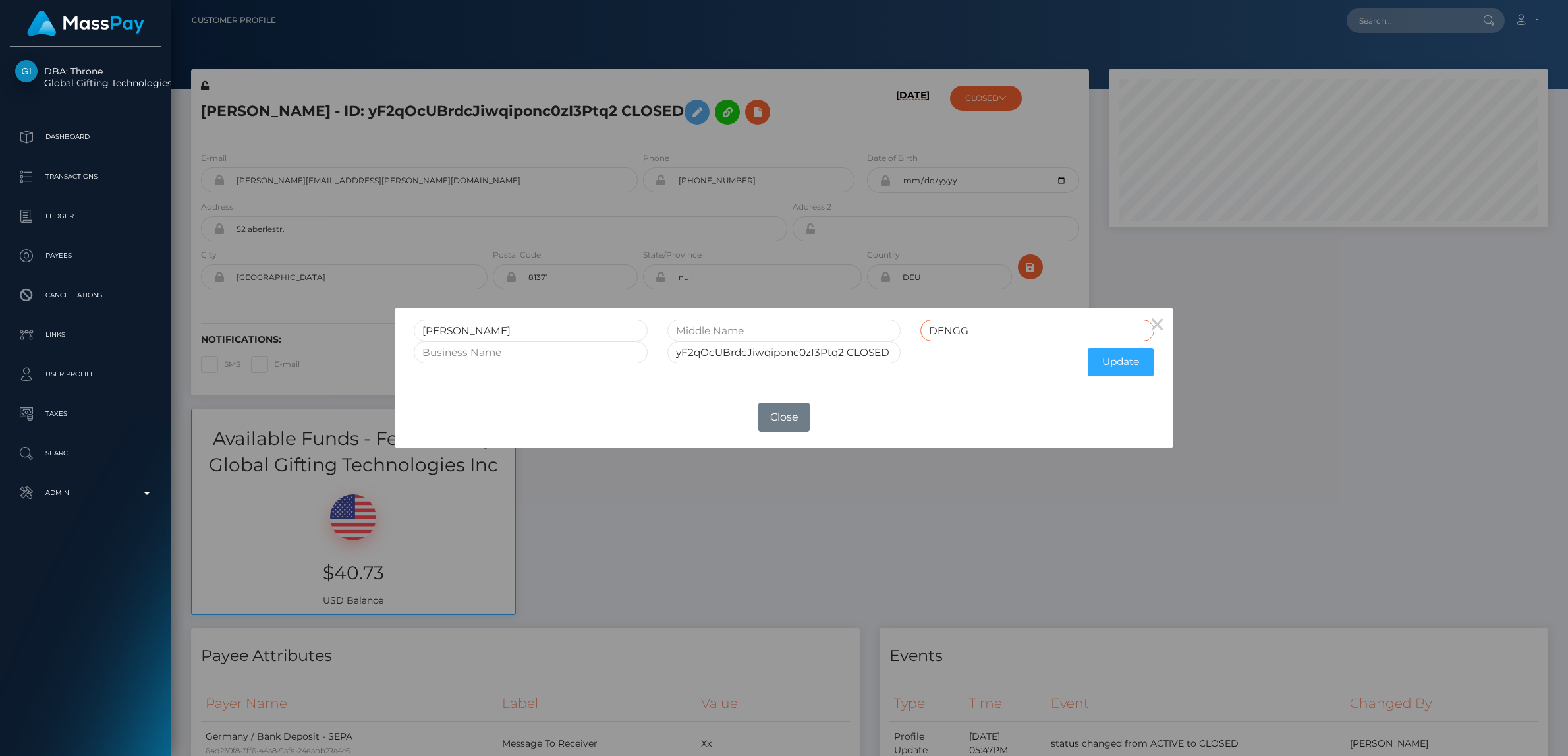
click at [984, 331] on input "DENGG" at bounding box center [1037, 330] width 234 height 22
type input "DENGG CLOSED"
click at [1102, 364] on button "Update" at bounding box center [1120, 362] width 66 height 28
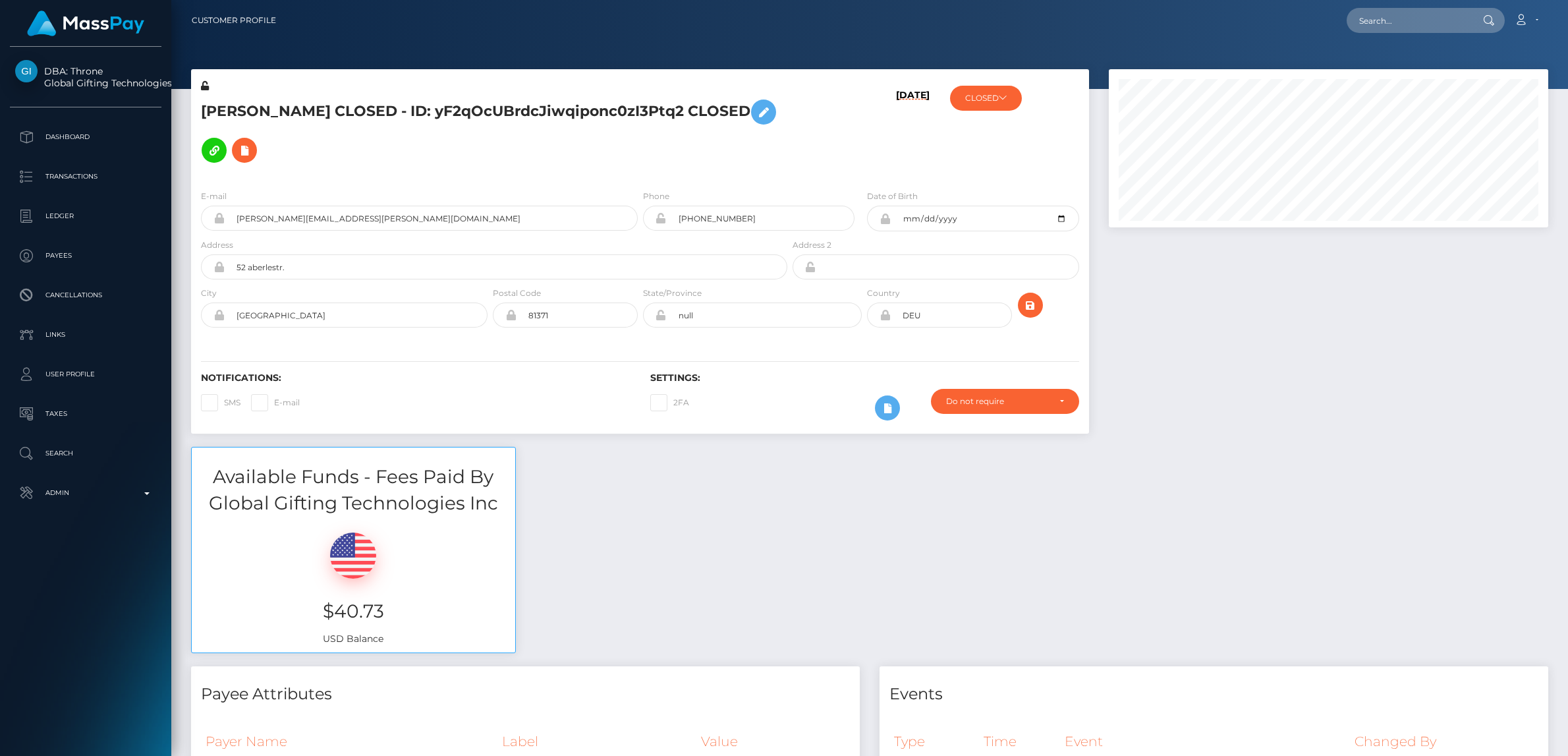
scroll to position [158, 440]
click at [206, 84] on icon at bounding box center [205, 85] width 8 height 9
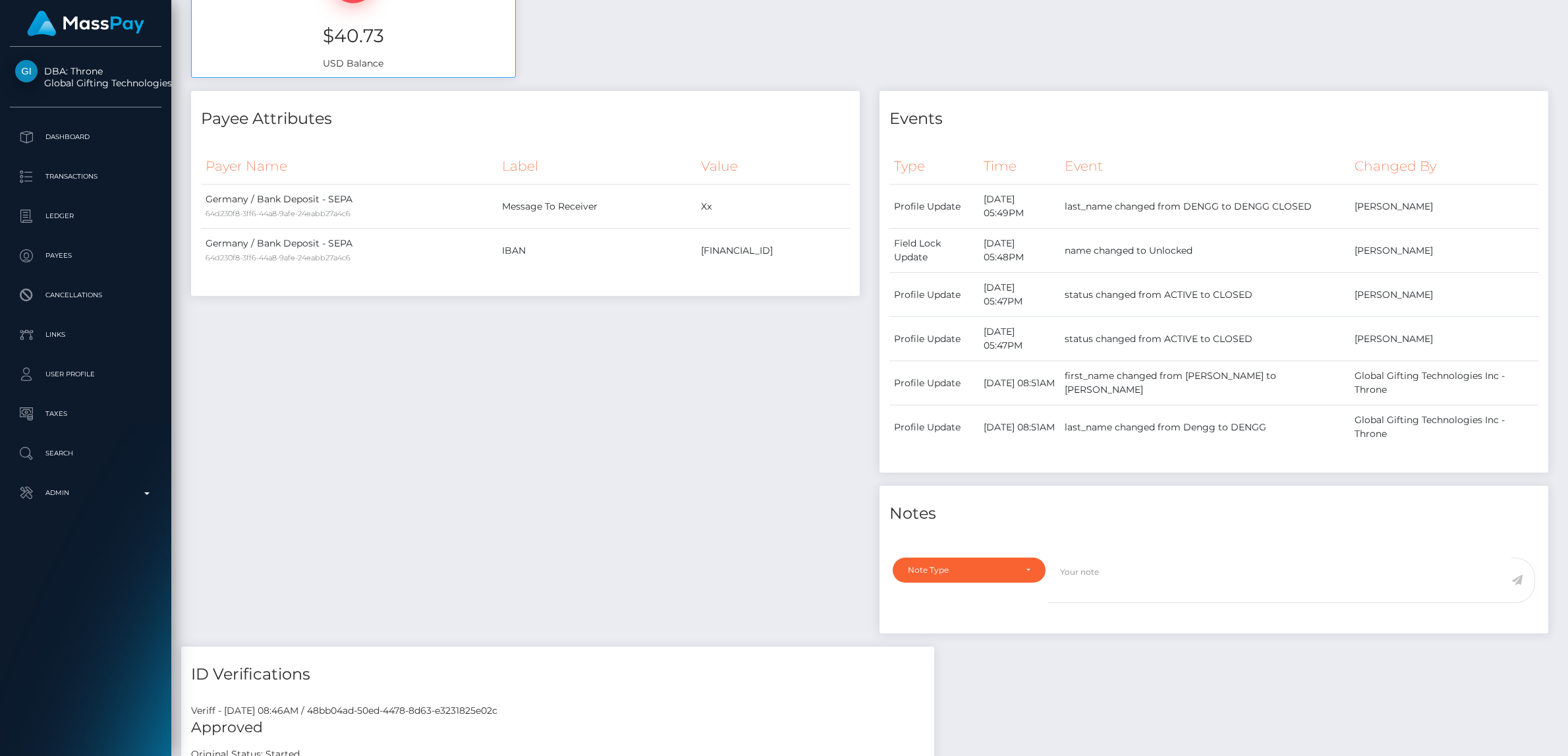
scroll to position [606, 0]
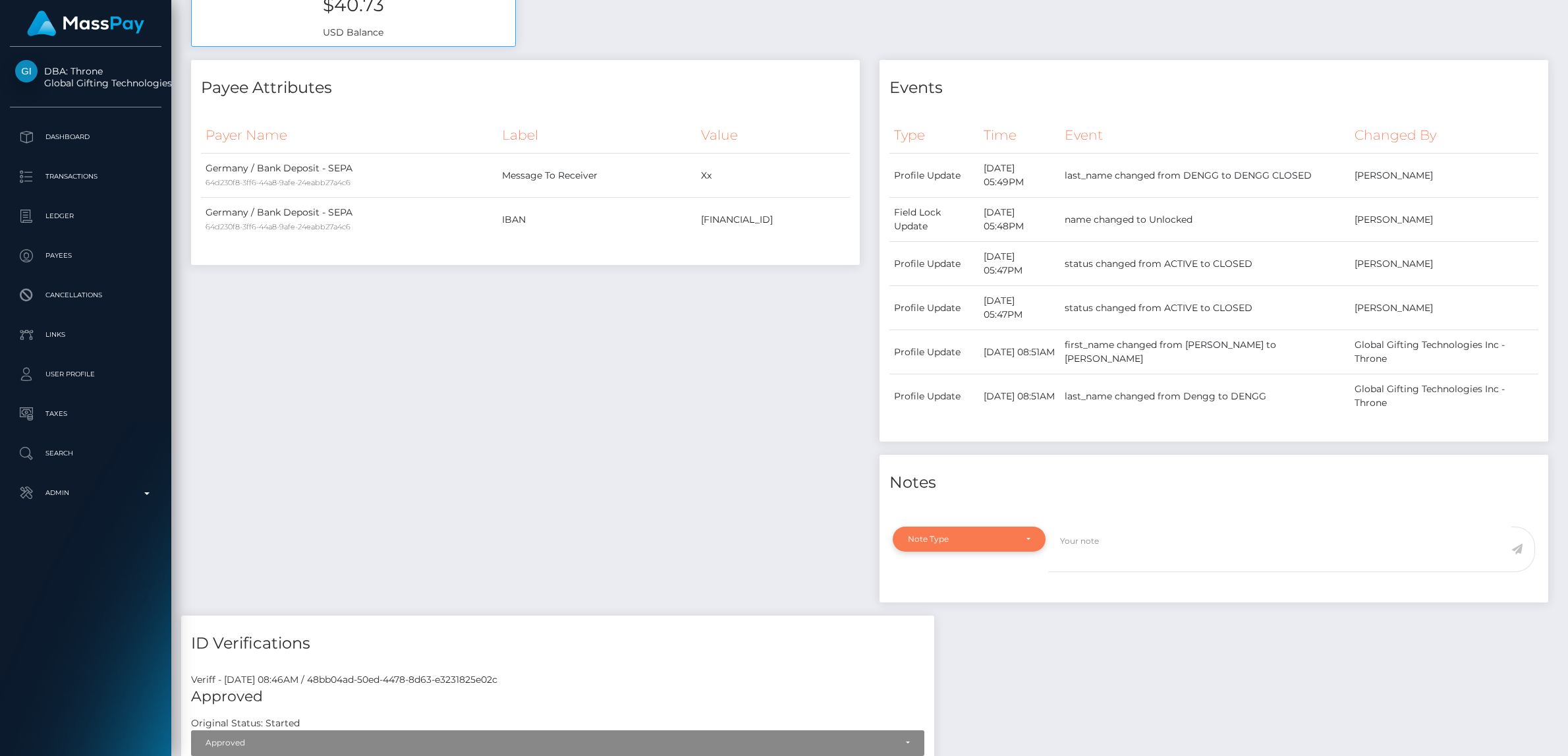
click at [989, 532] on div "Note Type" at bounding box center [969, 539] width 153 height 25
click at [945, 653] on link "General" at bounding box center [969, 658] width 153 height 25
select select "GENERAL"
click at [1077, 546] on textarea at bounding box center [1280, 549] width 463 height 45
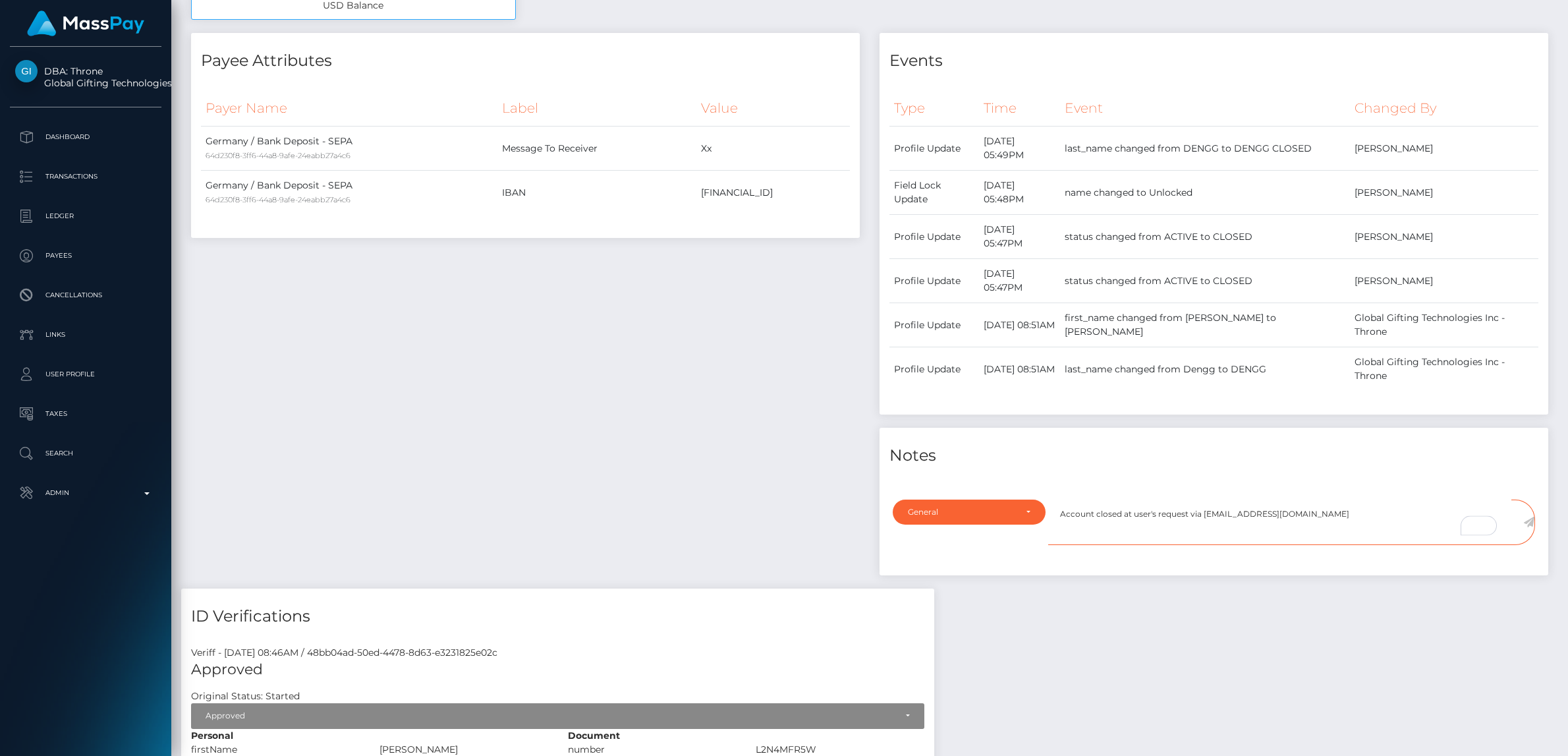
scroll to position [640, 0]
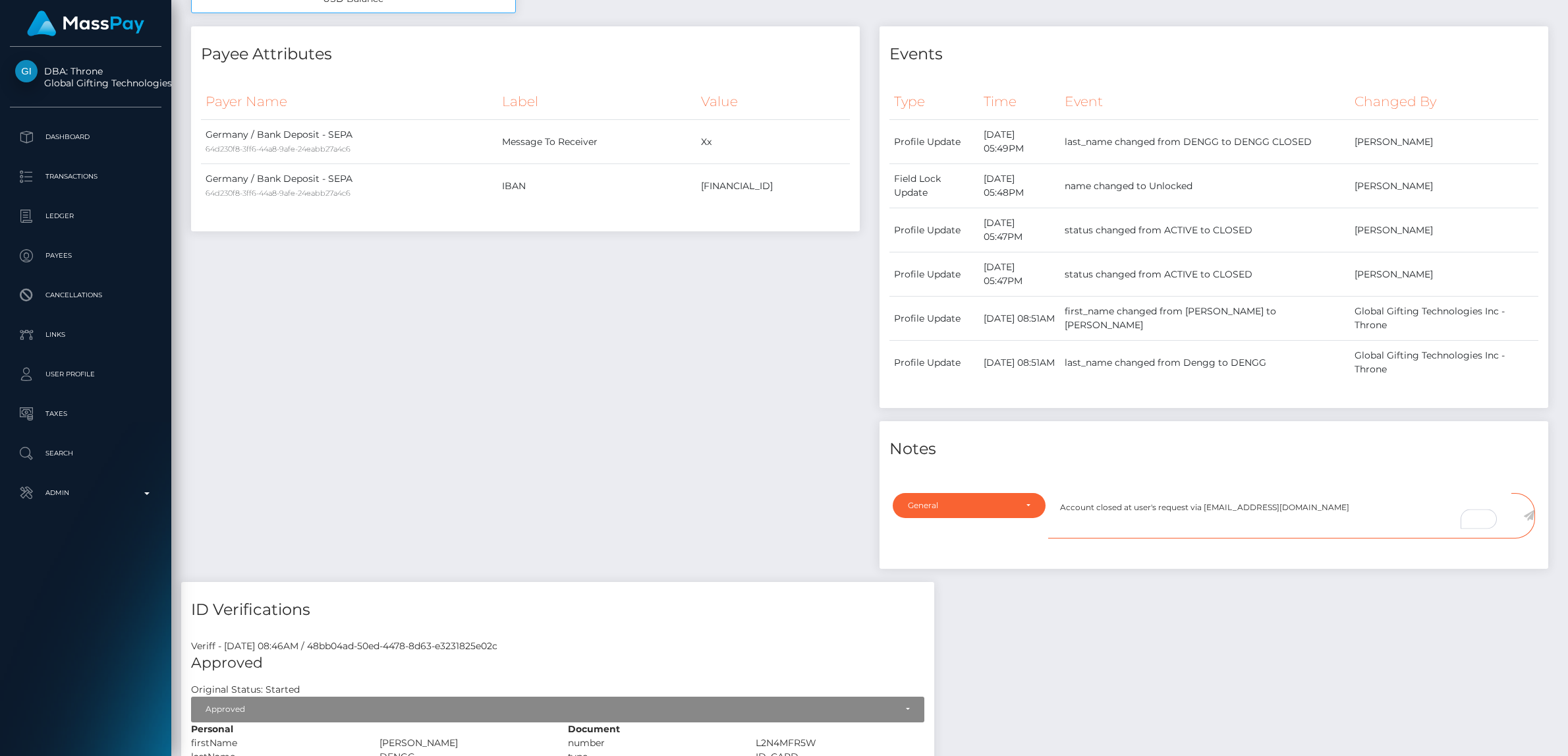
type textarea "Account closed at user's request via privacy@masspay.io"
click at [1527, 516] on icon at bounding box center [1529, 515] width 11 height 11
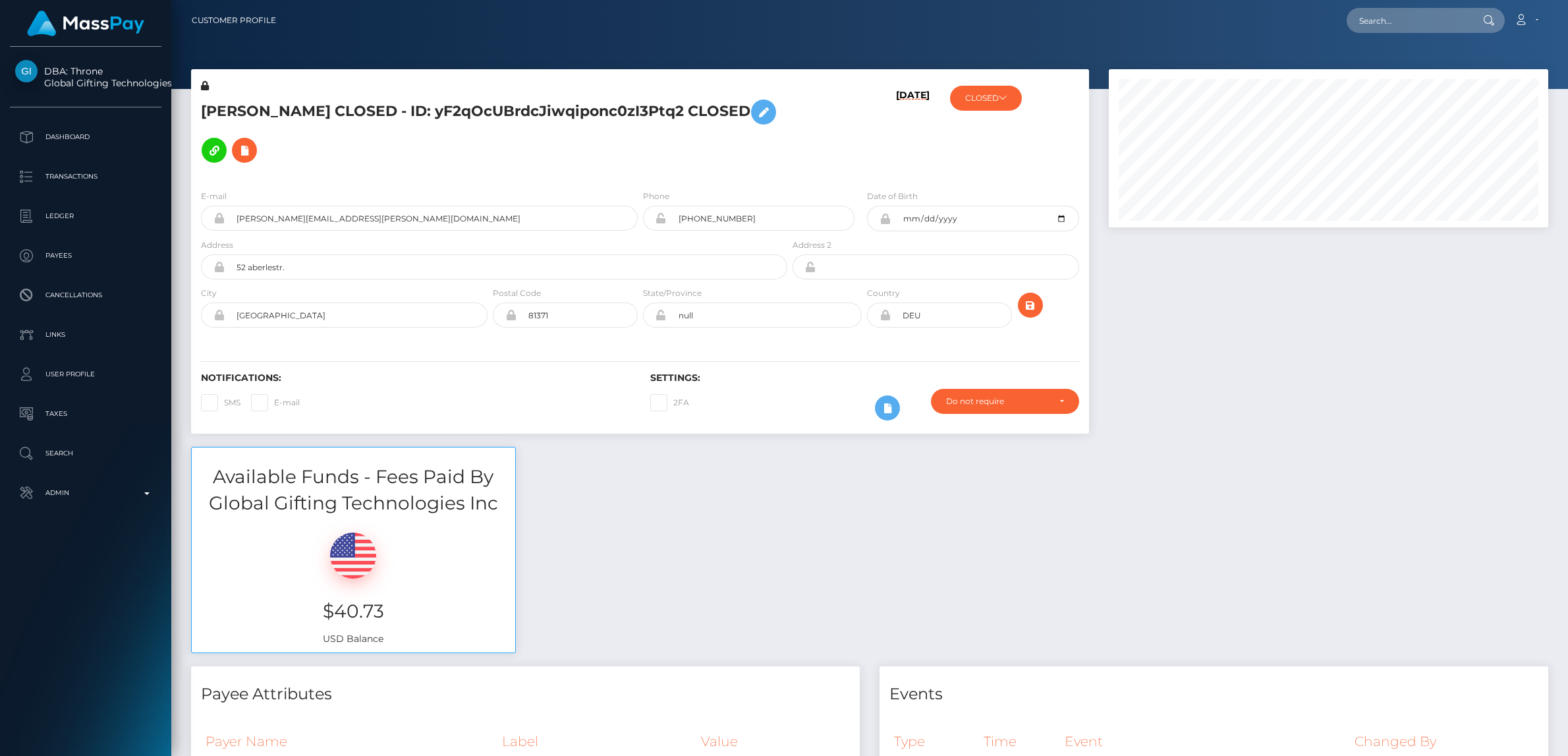
scroll to position [158, 440]
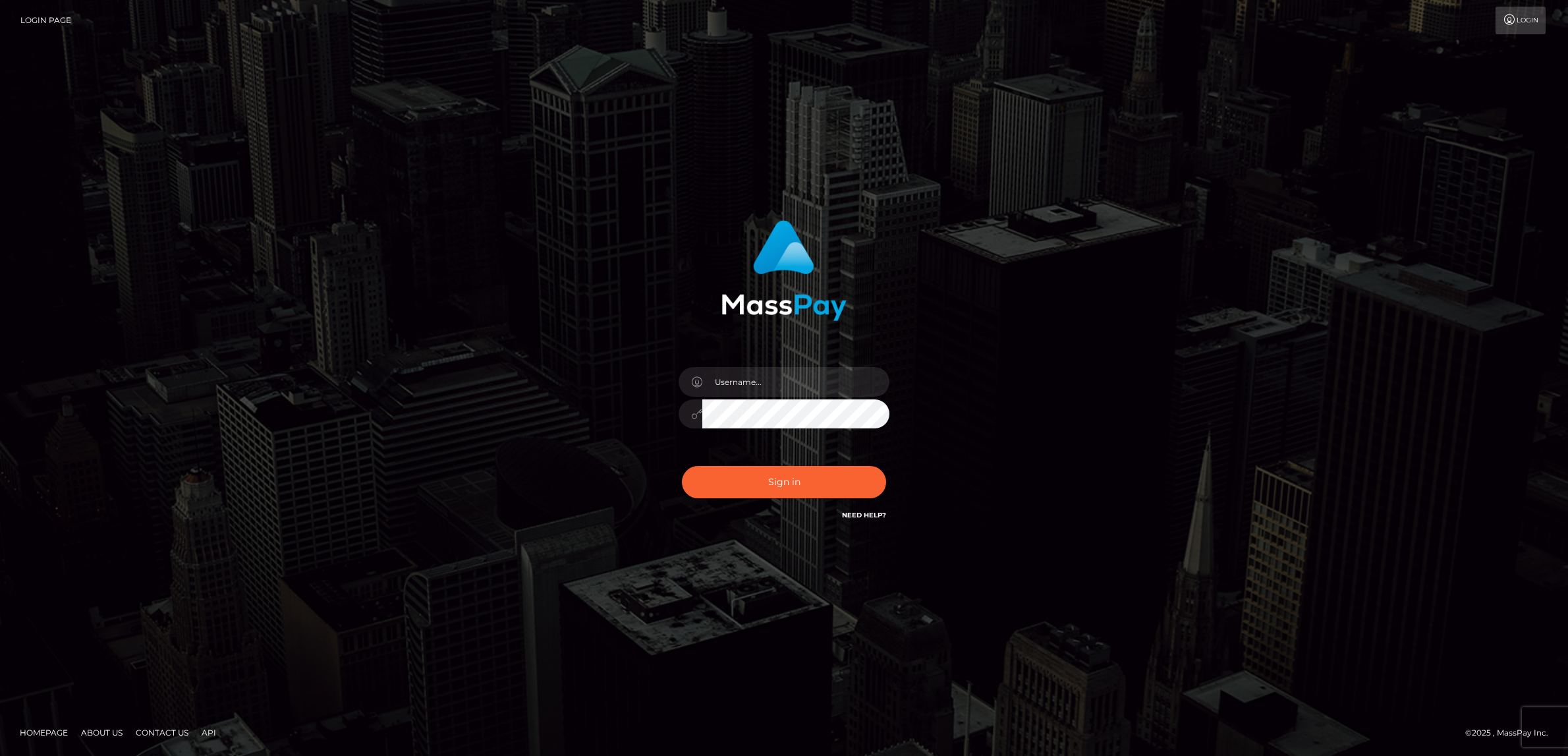
type input "alexism"
